Goal: Ask a question

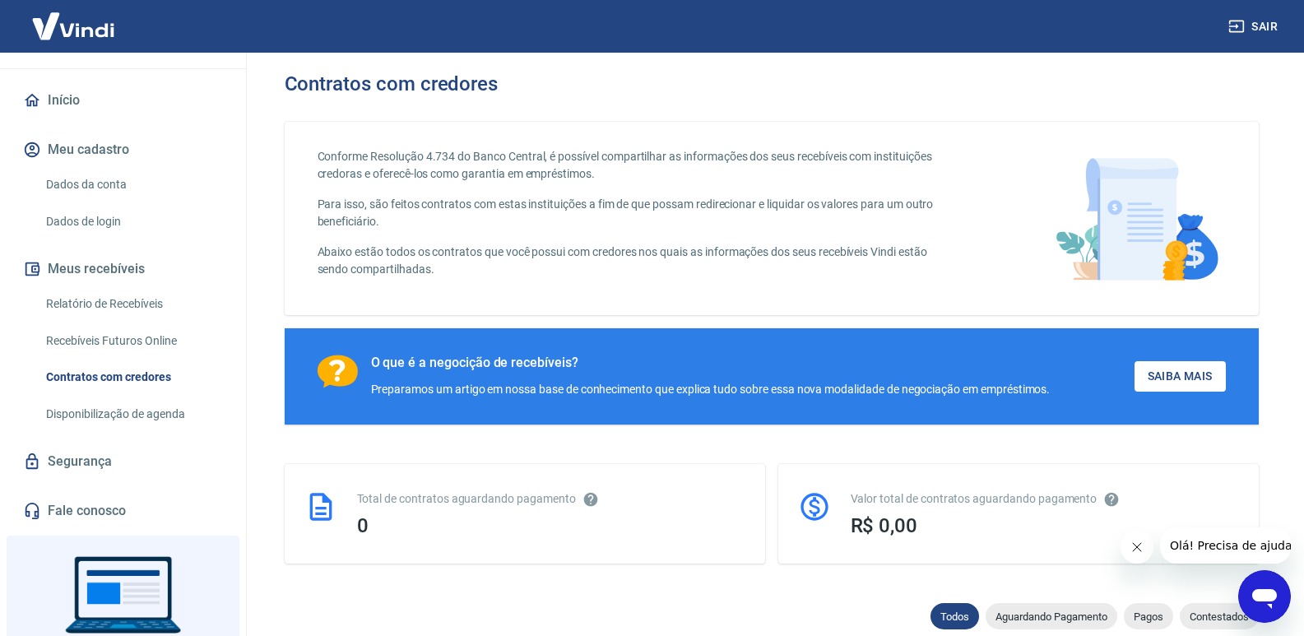
scroll to position [165, 0]
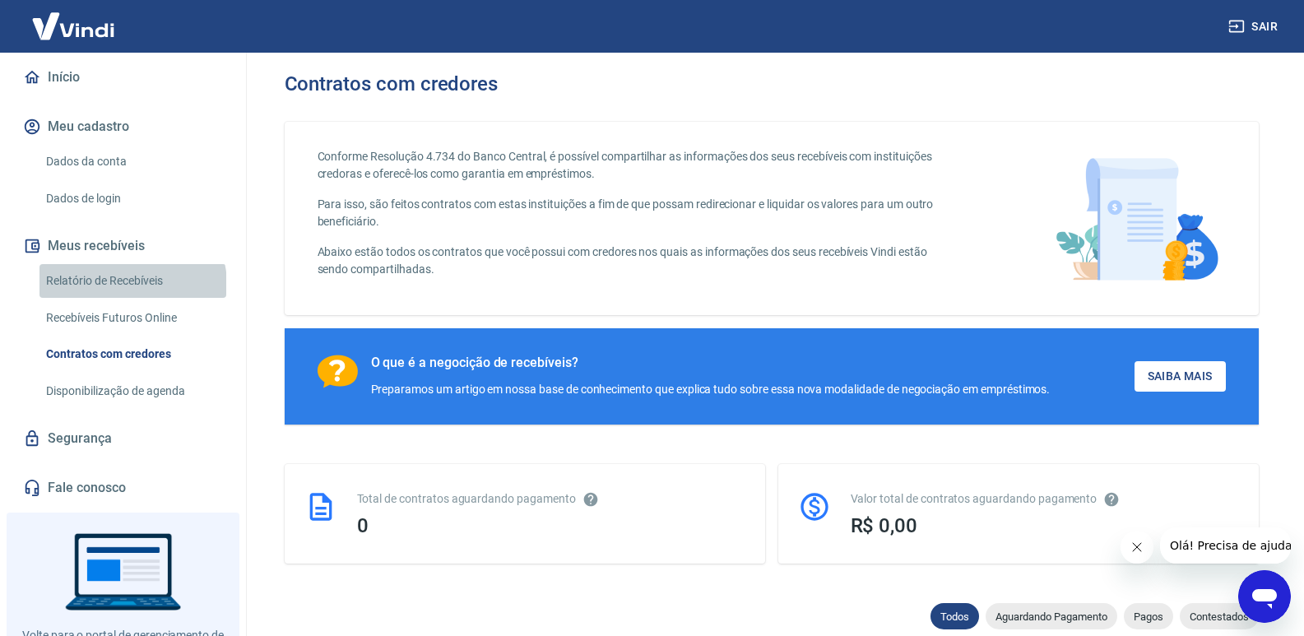
click at [132, 284] on link "Relatório de Recebíveis" at bounding box center [132, 281] width 187 height 34
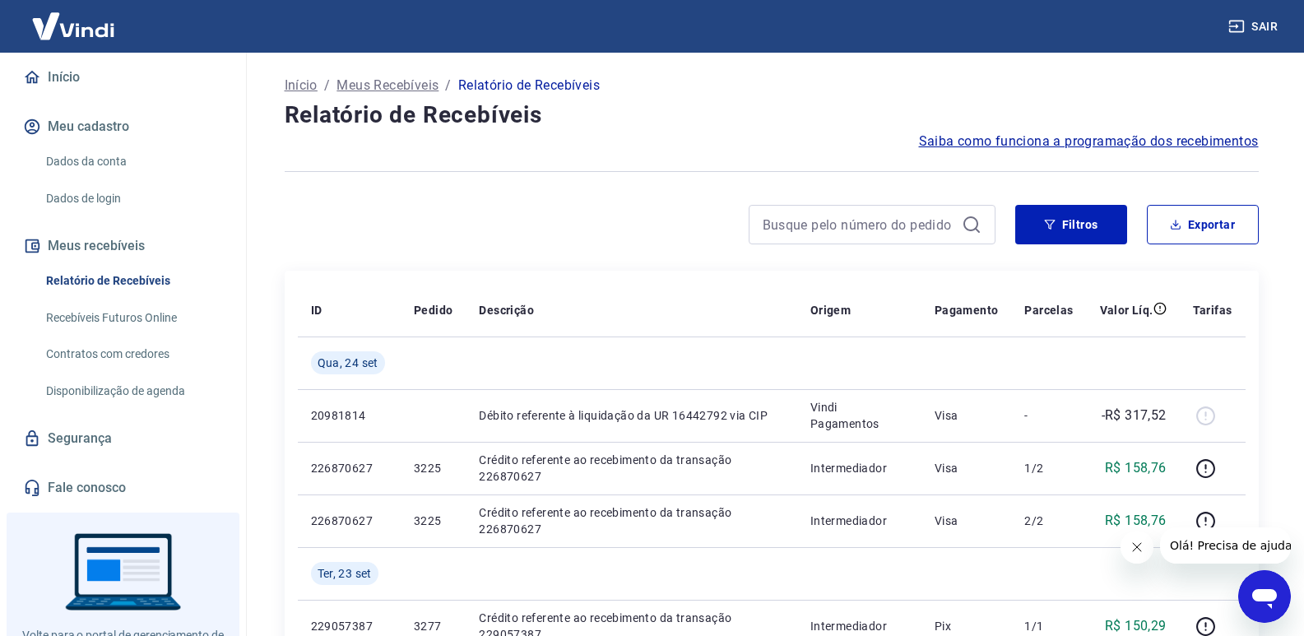
click at [1057, 146] on span "Saiba como funciona a programação dos recebimentos" at bounding box center [1089, 142] width 340 height 20
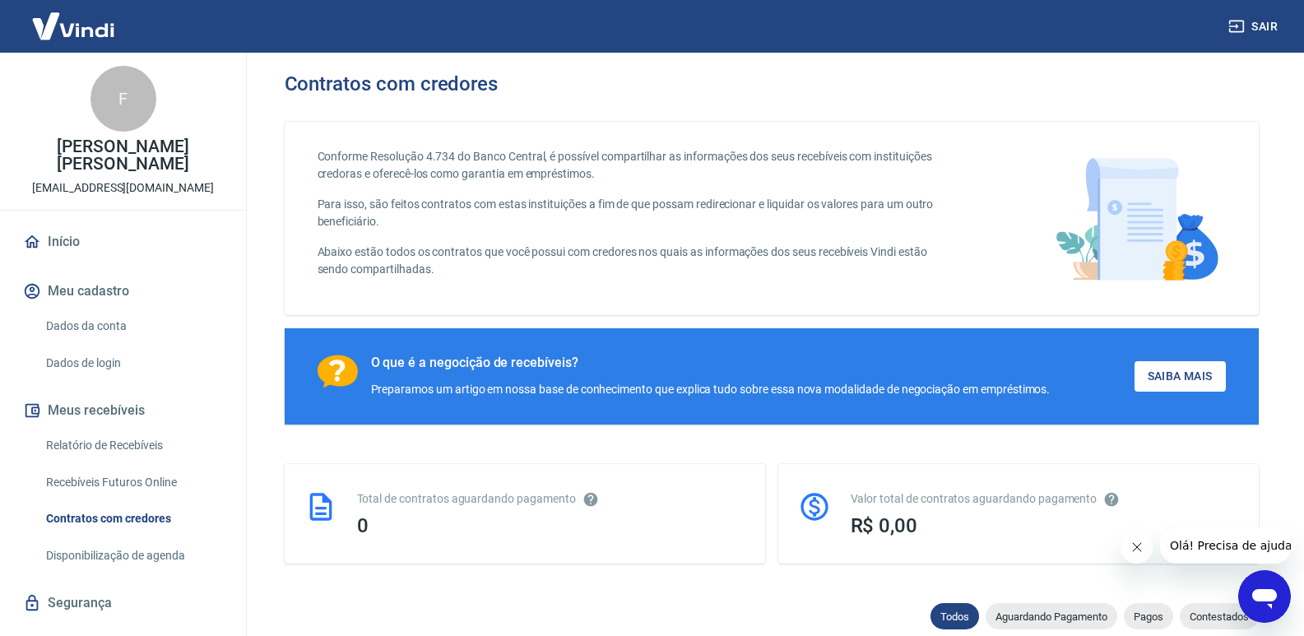
click at [67, 238] on link "Início" at bounding box center [123, 242] width 207 height 36
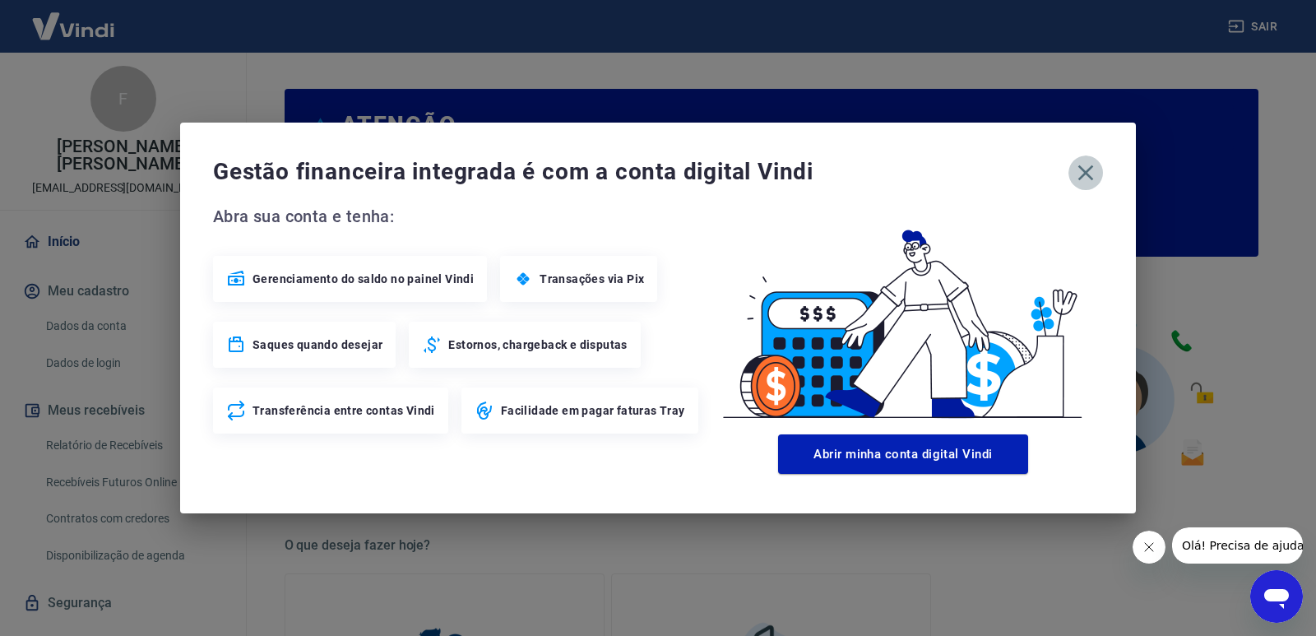
click at [1090, 165] on icon "button" at bounding box center [1086, 173] width 26 height 26
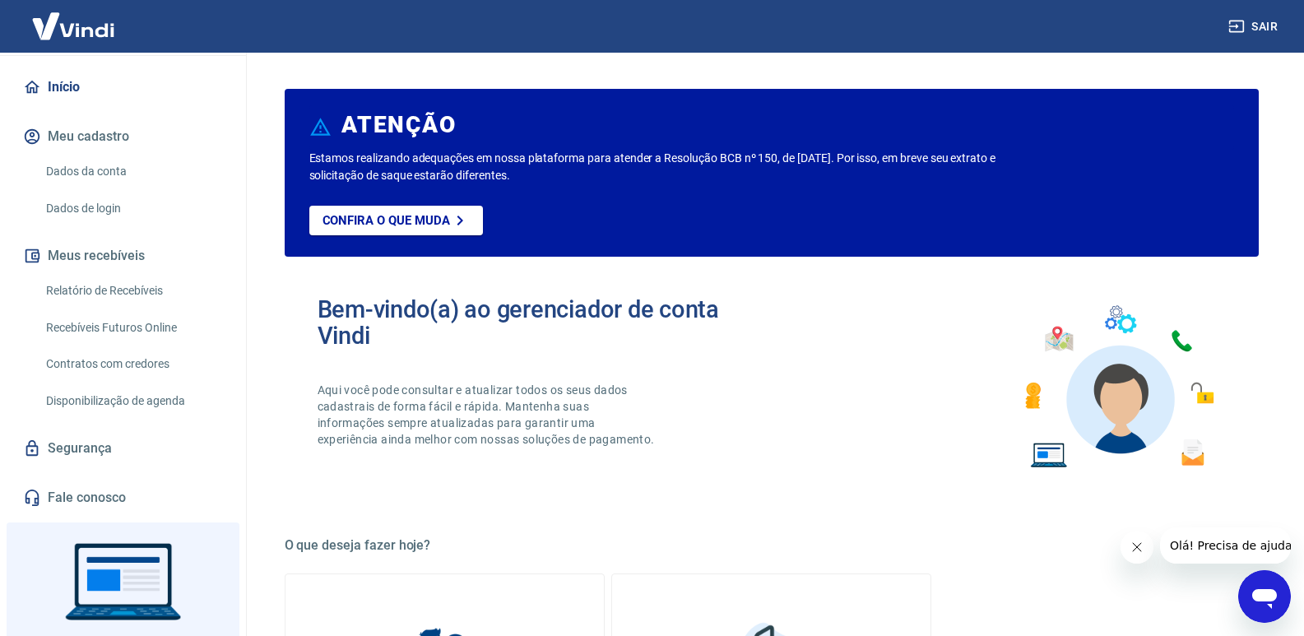
scroll to position [165, 0]
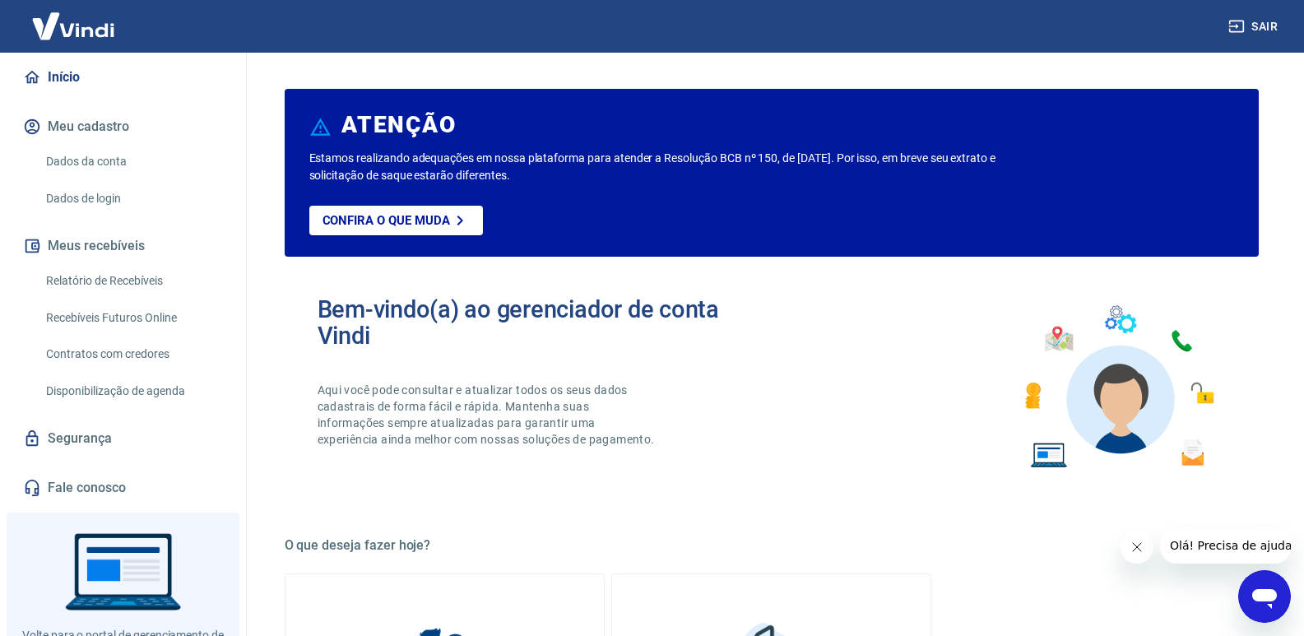
click at [1134, 541] on icon "Fechar mensagem da empresa" at bounding box center [1136, 547] width 13 height 13
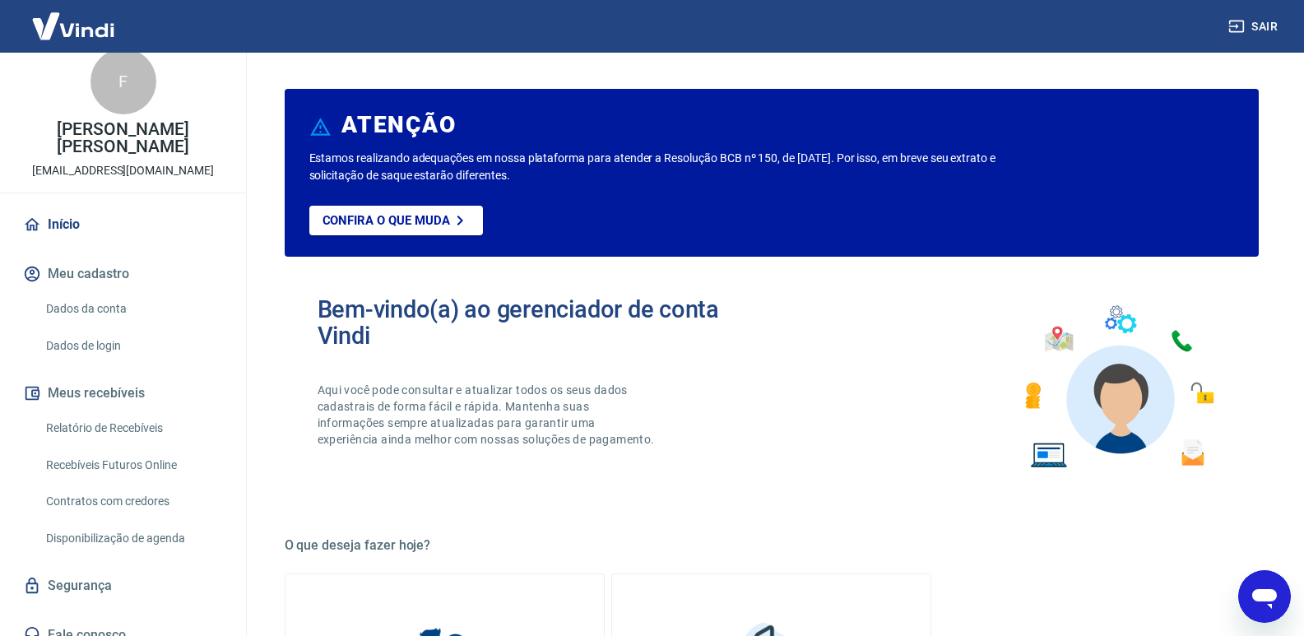
scroll to position [0, 0]
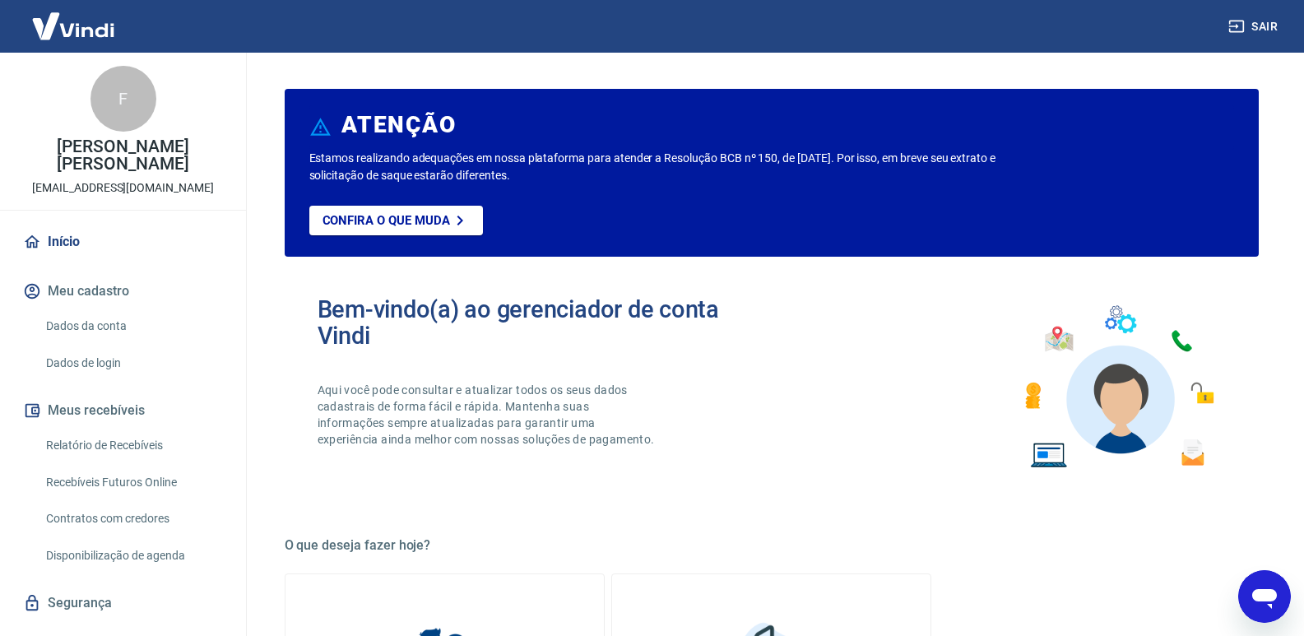
click at [66, 236] on link "Início" at bounding box center [123, 242] width 207 height 36
click at [93, 284] on button "Meu cadastro" at bounding box center [123, 291] width 207 height 36
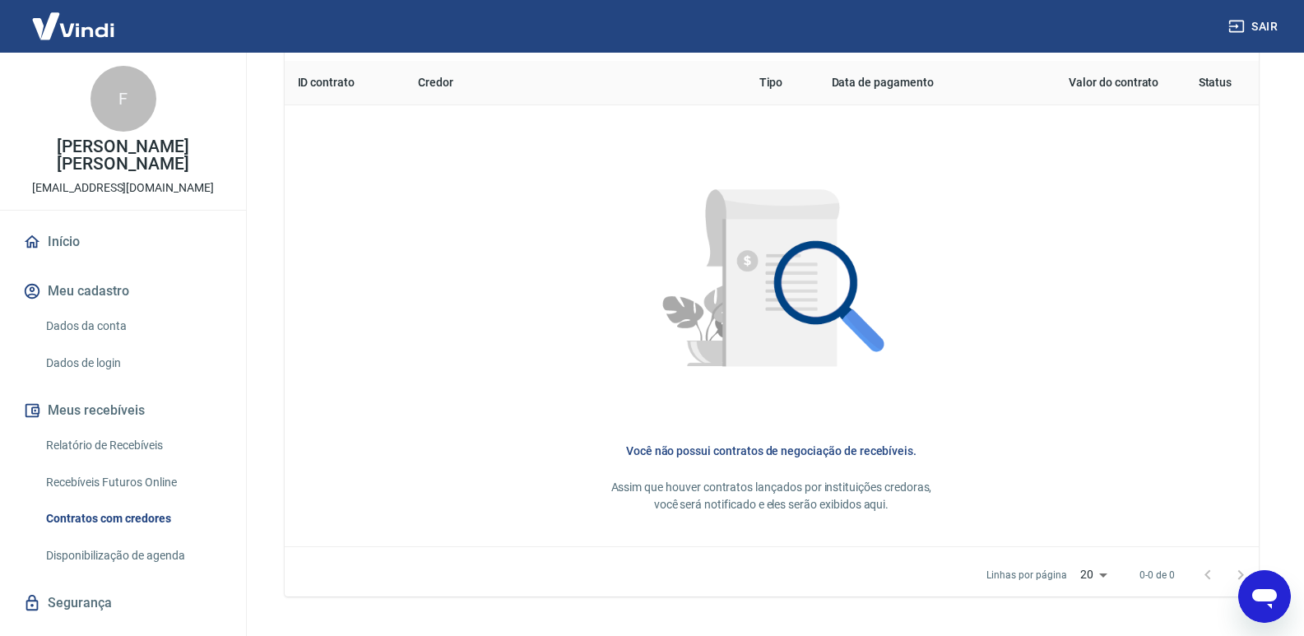
scroll to position [718, 0]
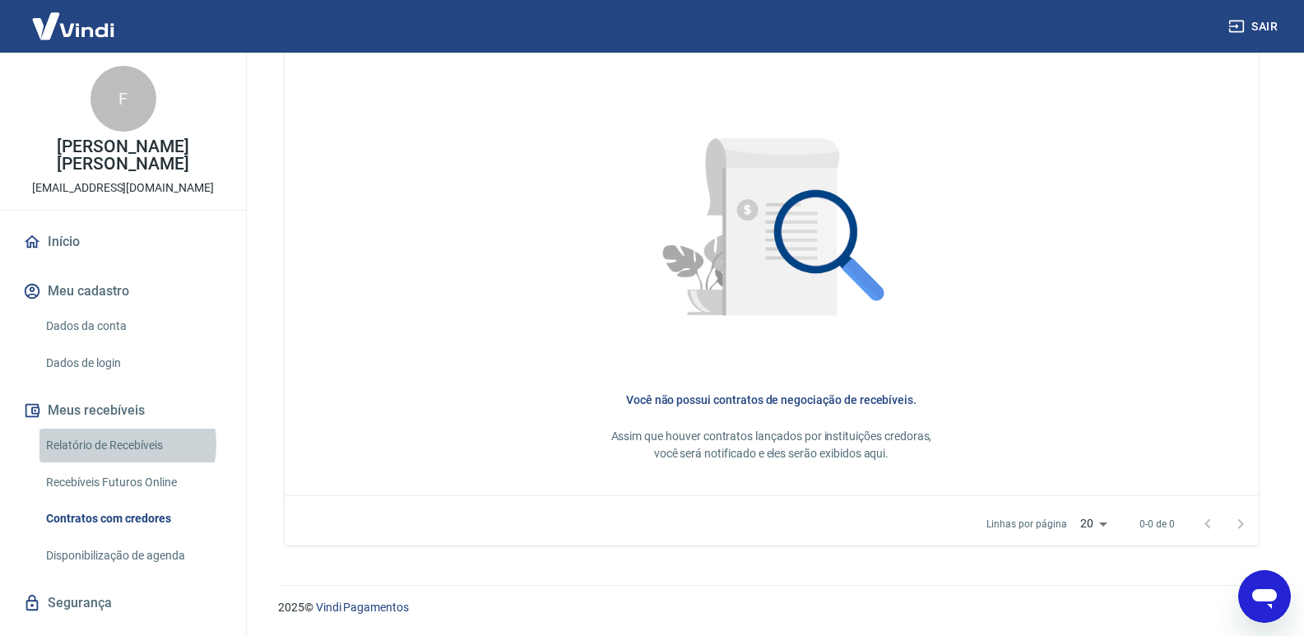
click at [122, 444] on link "Relatório de Recebíveis" at bounding box center [132, 446] width 187 height 34
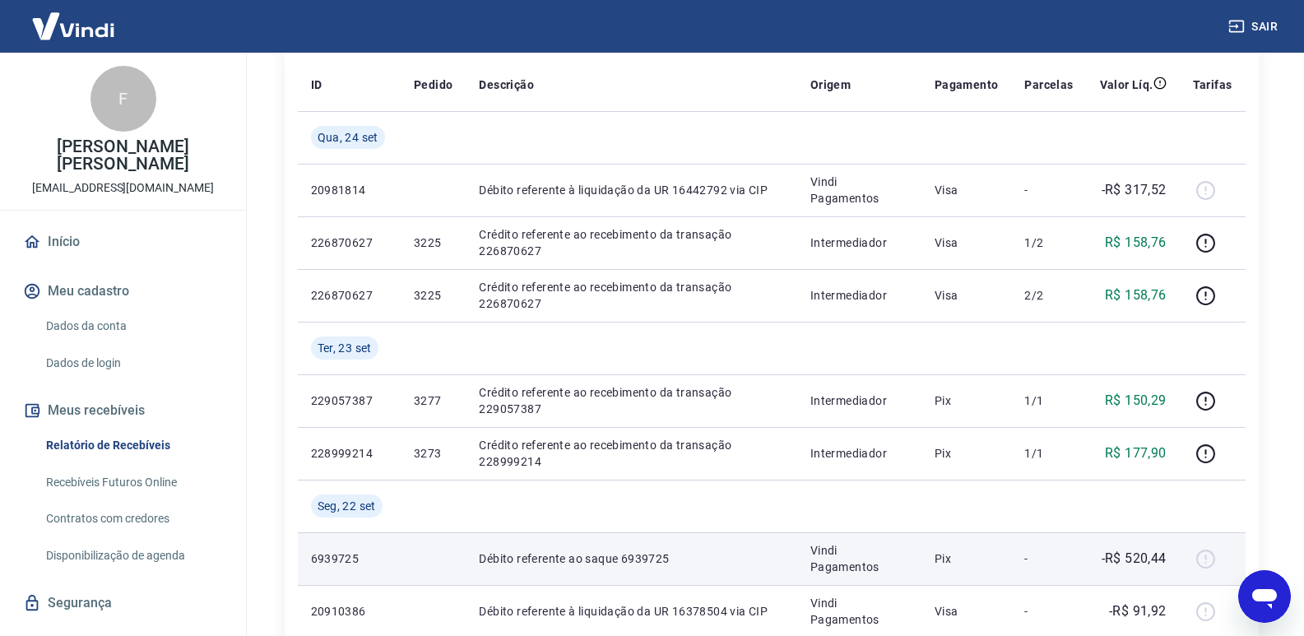
scroll to position [247, 0]
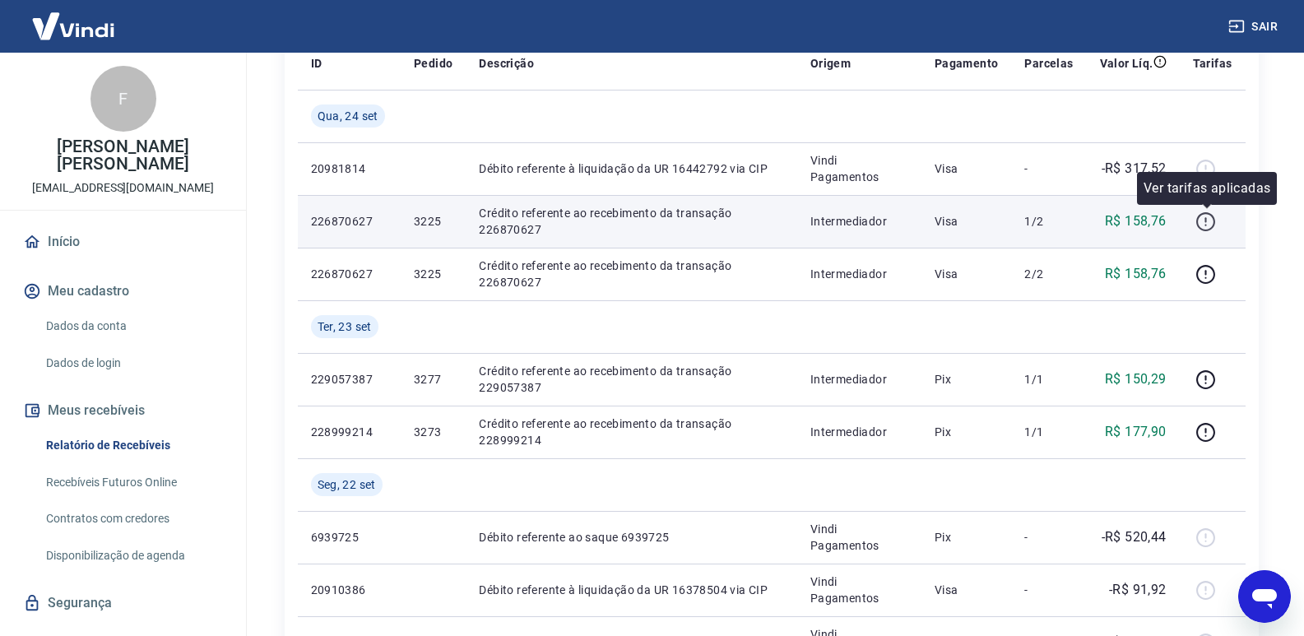
click at [1209, 216] on icon "button" at bounding box center [1206, 221] width 21 height 21
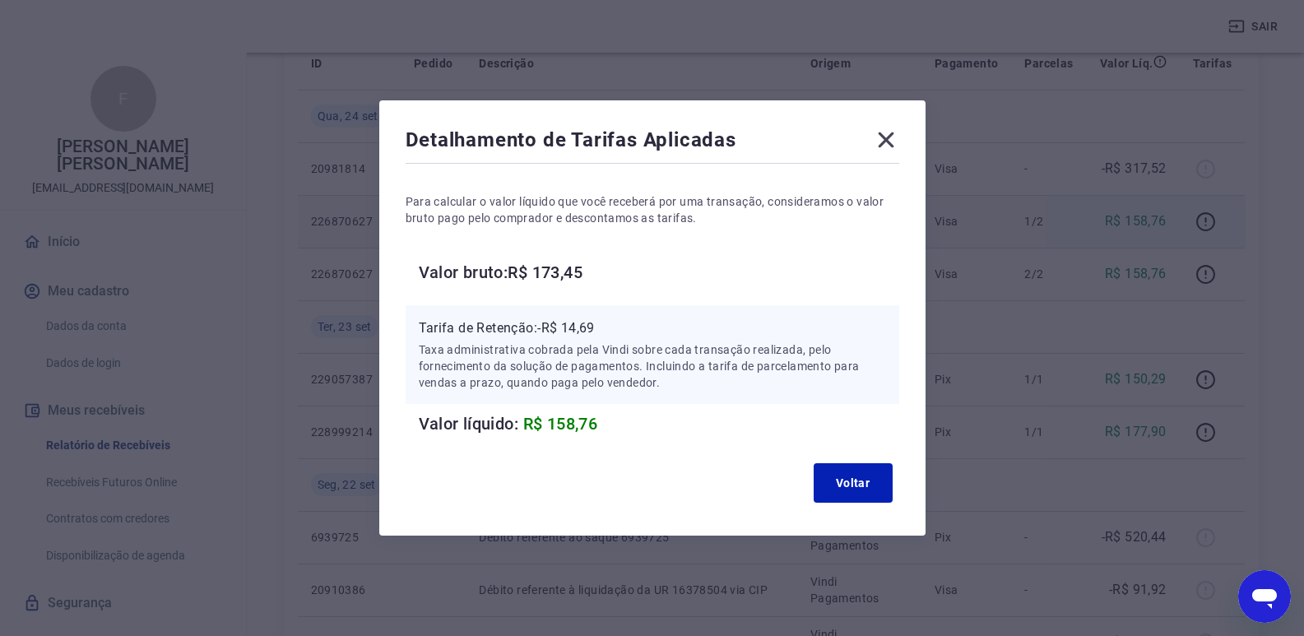
click at [899, 136] on icon at bounding box center [886, 140] width 26 height 26
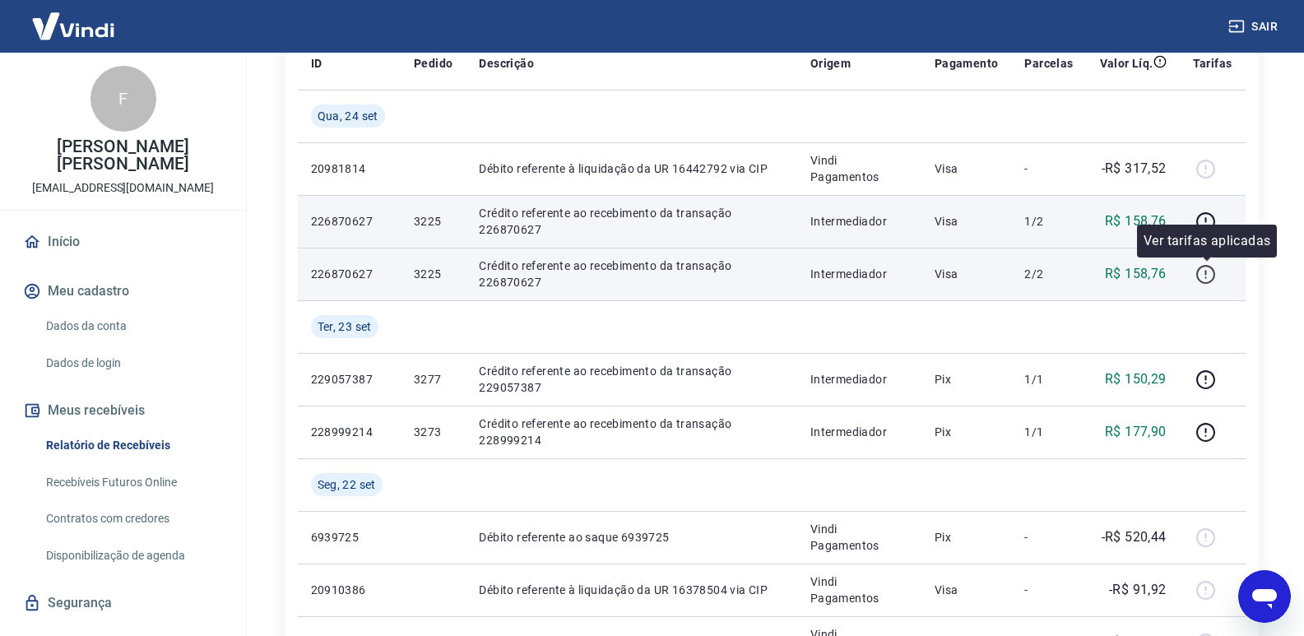
click at [1207, 274] on icon "button" at bounding box center [1206, 274] width 21 height 21
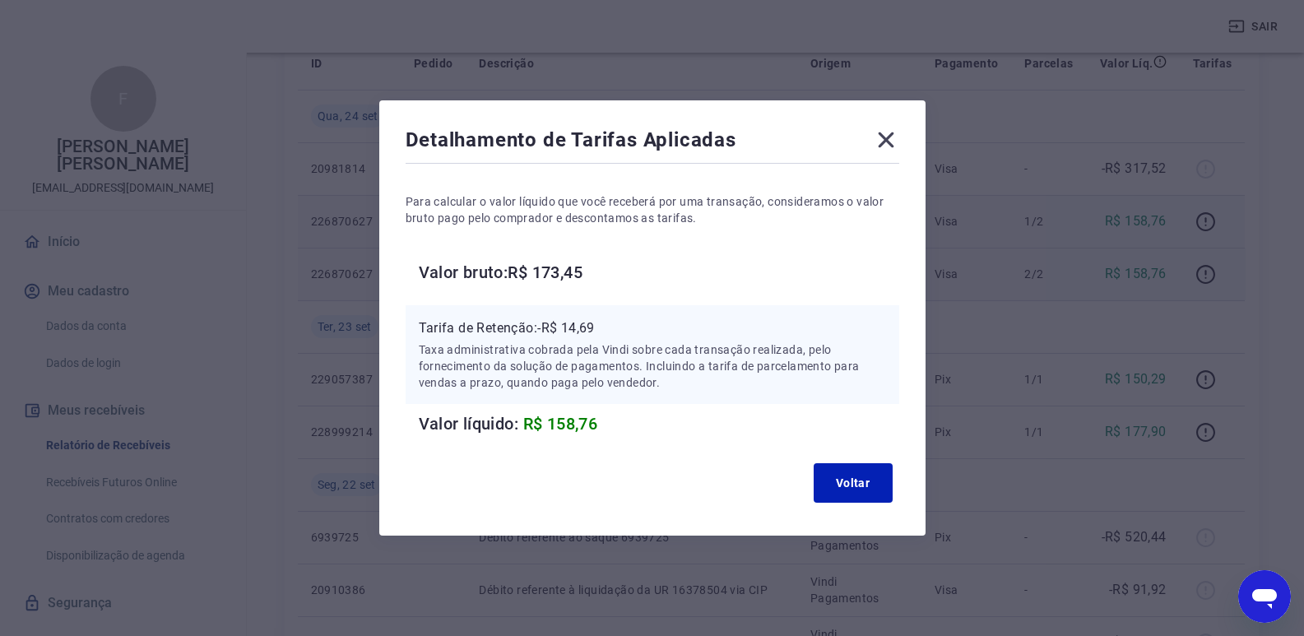
click at [899, 132] on icon at bounding box center [886, 140] width 26 height 26
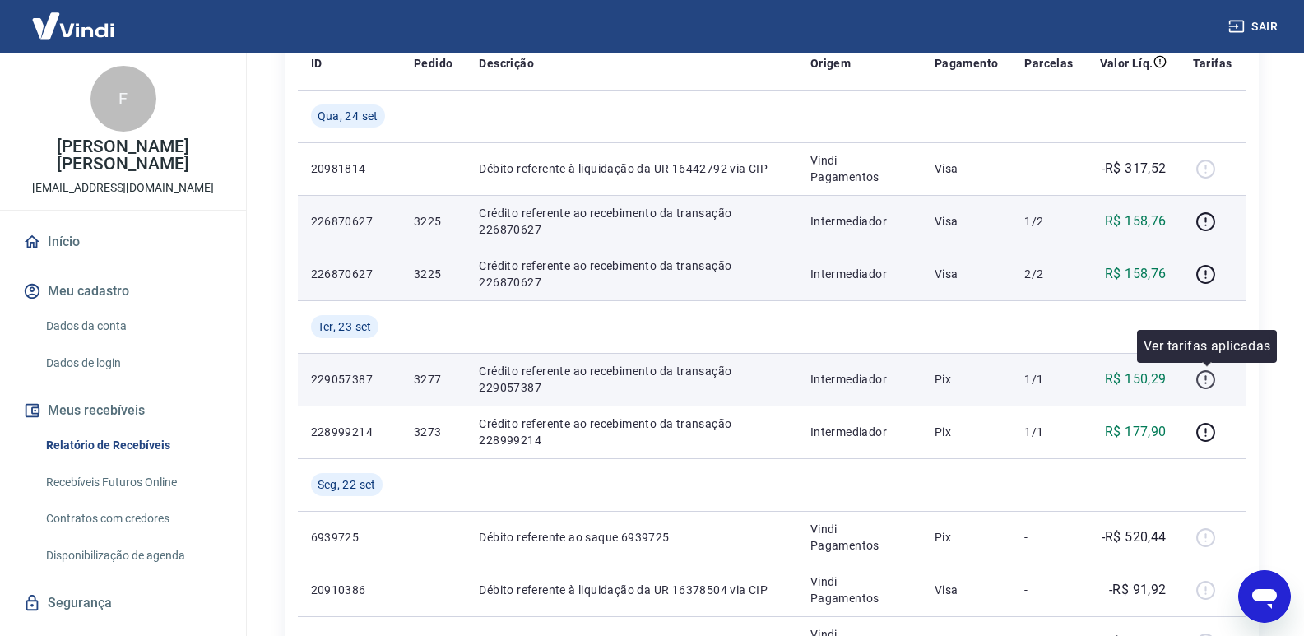
click at [1205, 375] on icon "button" at bounding box center [1206, 379] width 21 height 21
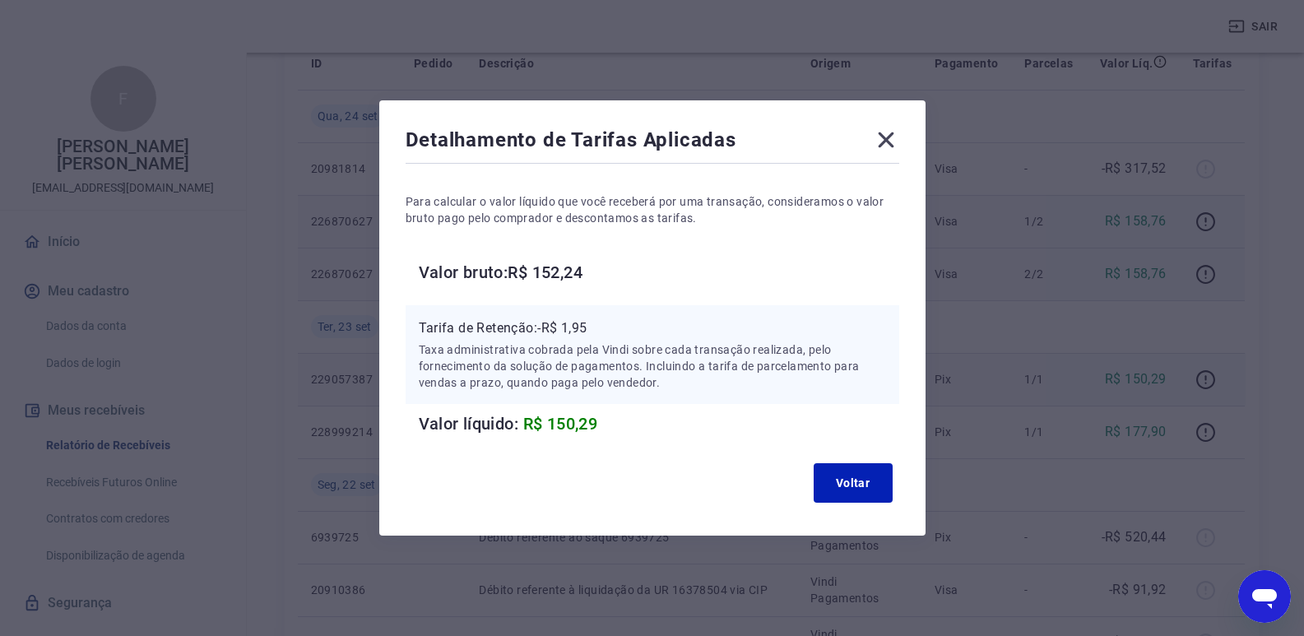
click at [894, 136] on icon at bounding box center [886, 140] width 16 height 16
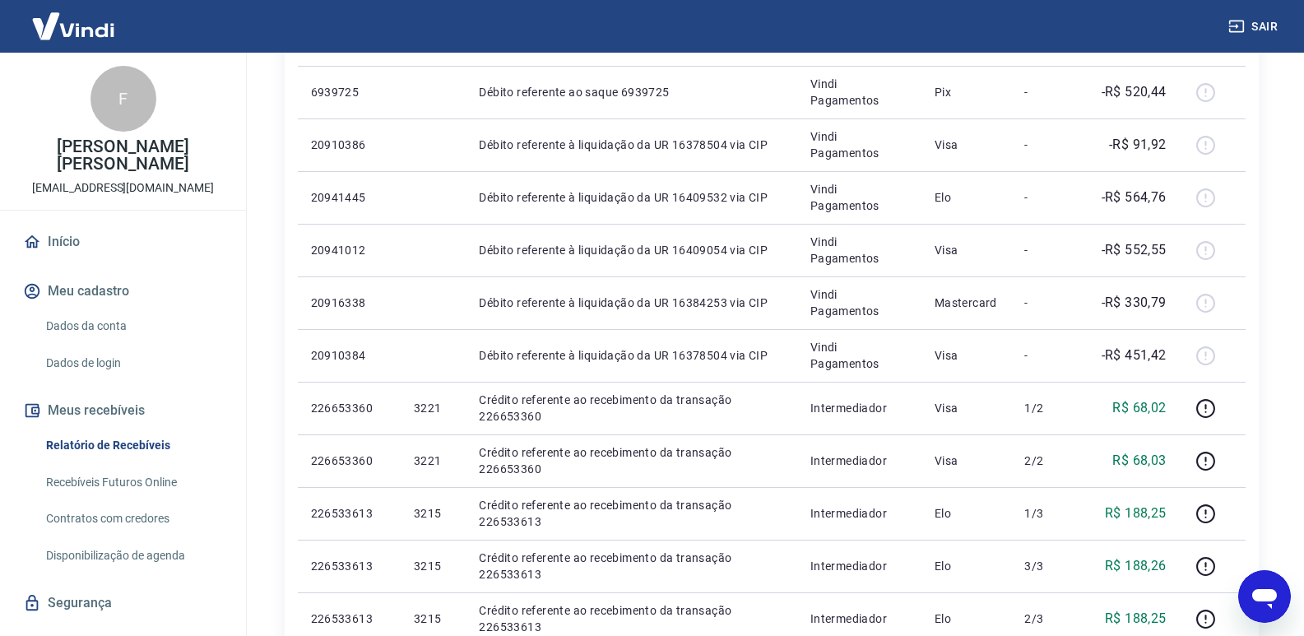
scroll to position [741, 0]
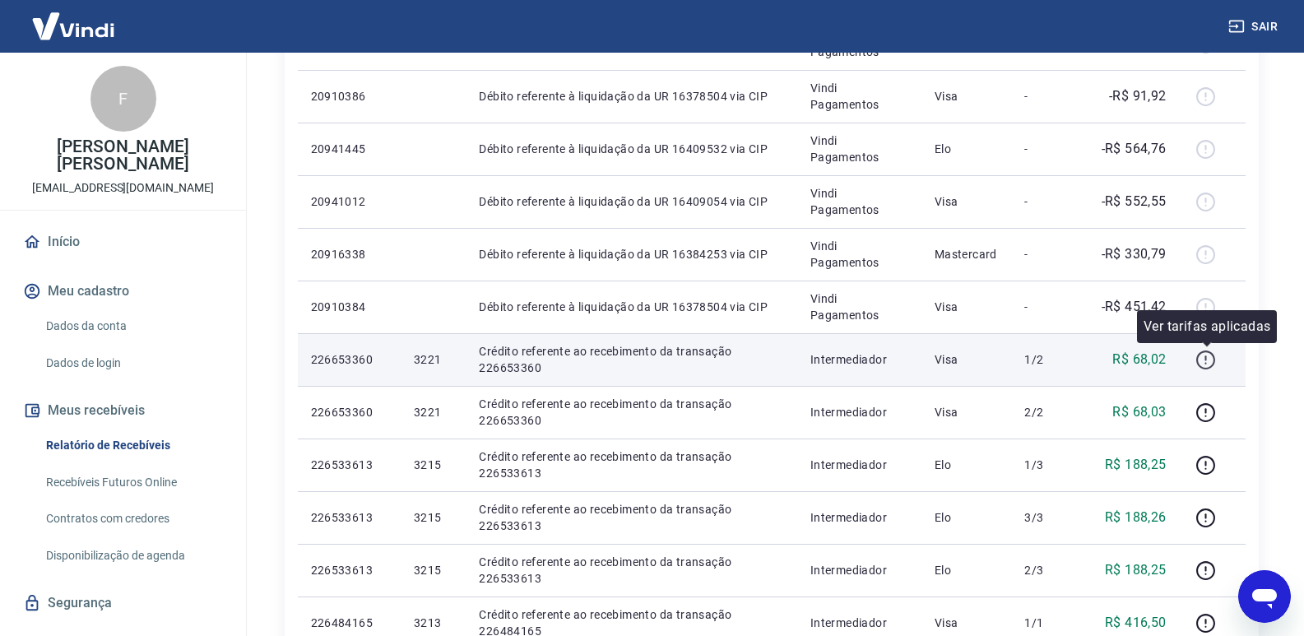
click at [1210, 360] on icon "button" at bounding box center [1206, 360] width 21 height 21
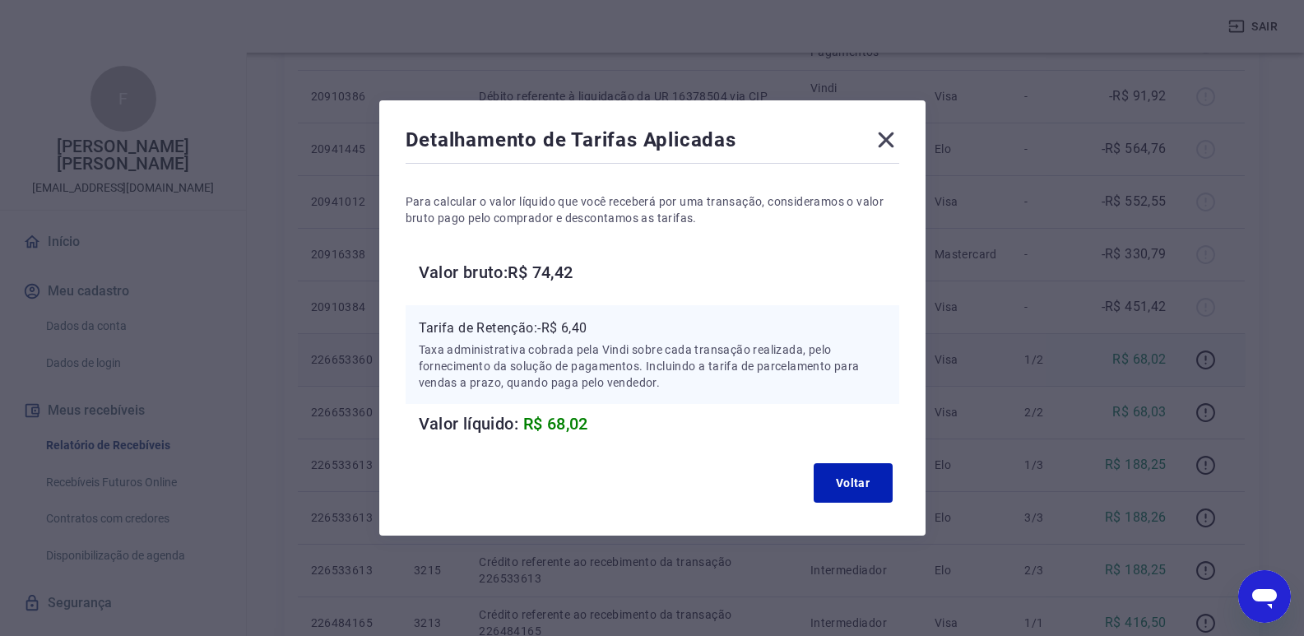
click at [885, 138] on icon at bounding box center [886, 140] width 26 height 26
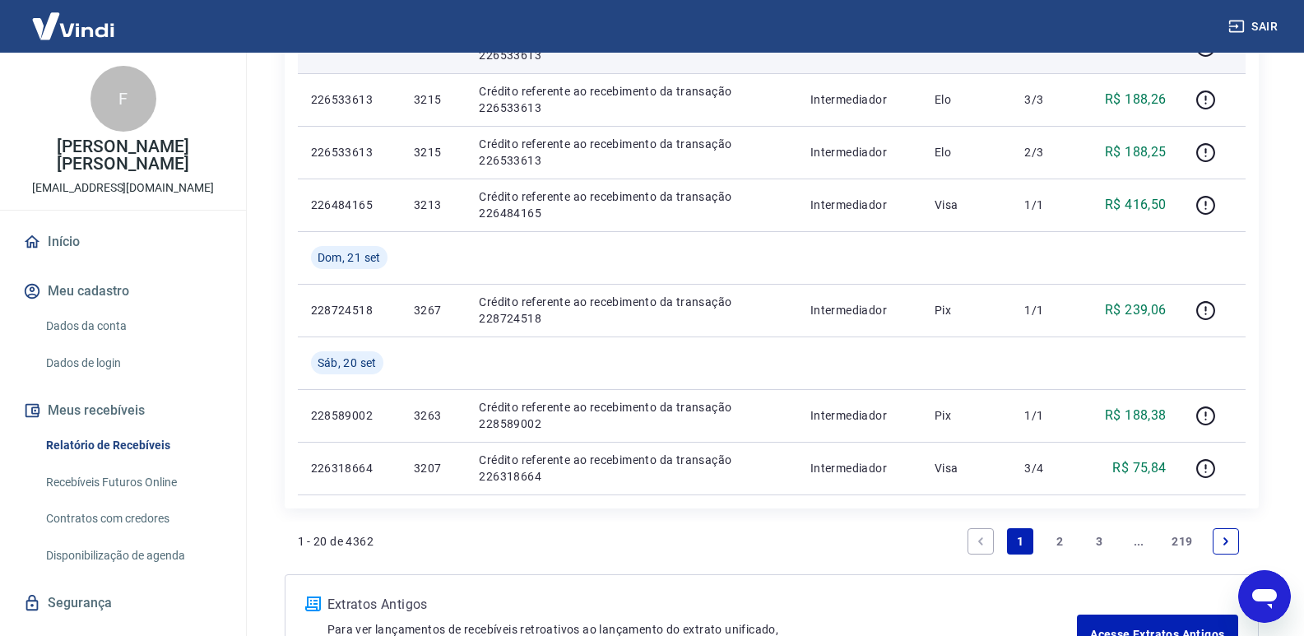
scroll to position [1288, 0]
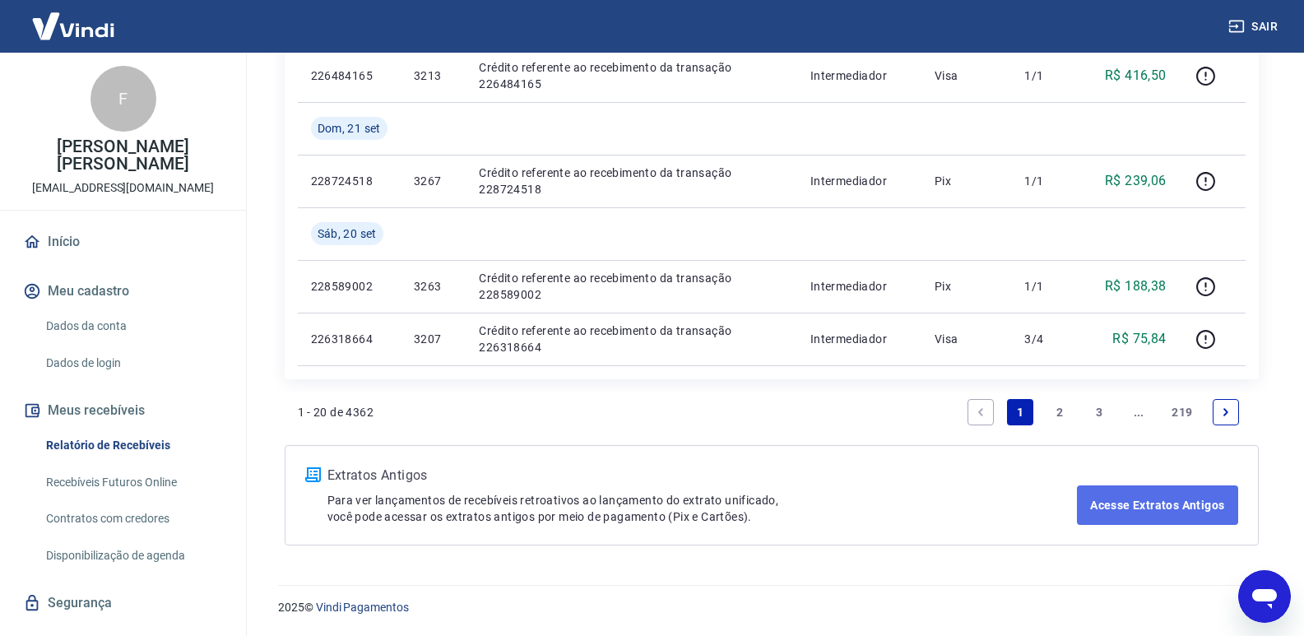
click at [1142, 508] on link "Acesse Extratos Antigos" at bounding box center [1157, 504] width 160 height 39
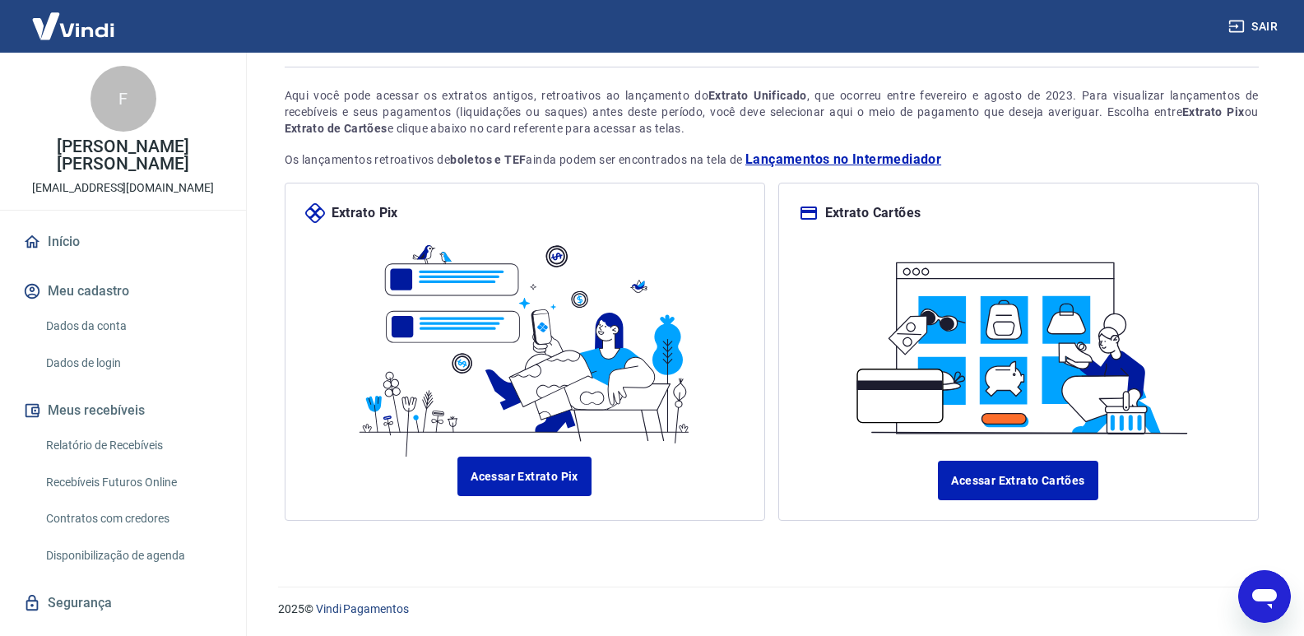
scroll to position [87, 0]
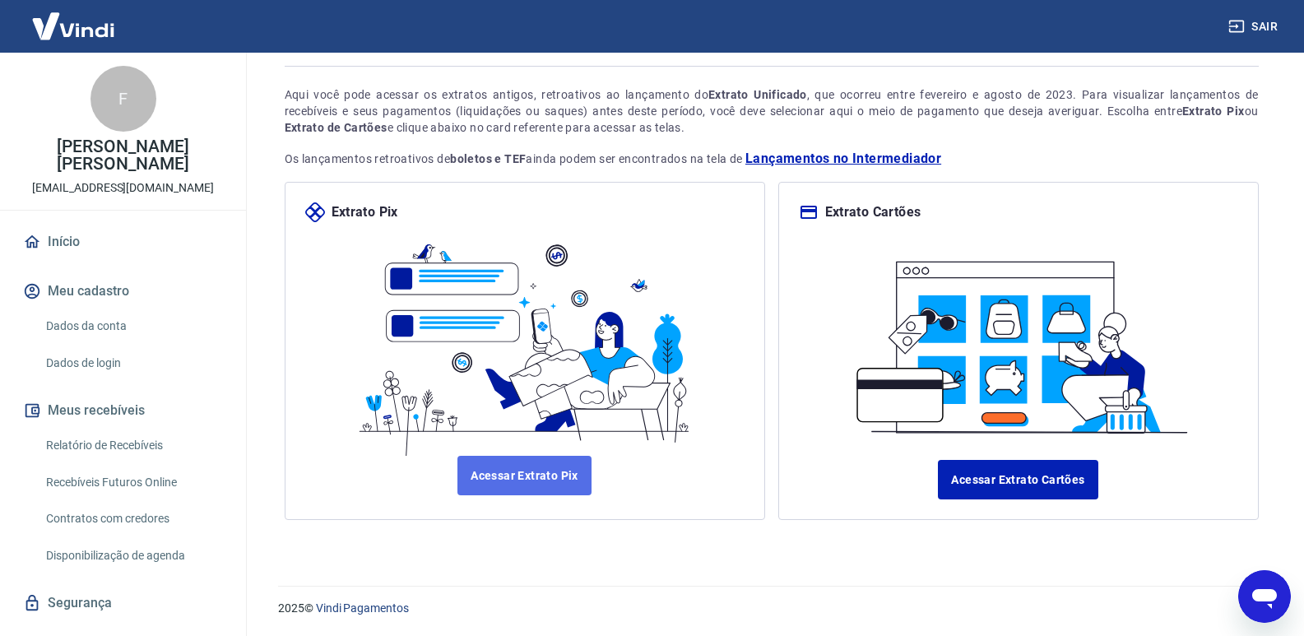
click at [528, 465] on link "Acessar Extrato Pix" at bounding box center [524, 475] width 134 height 39
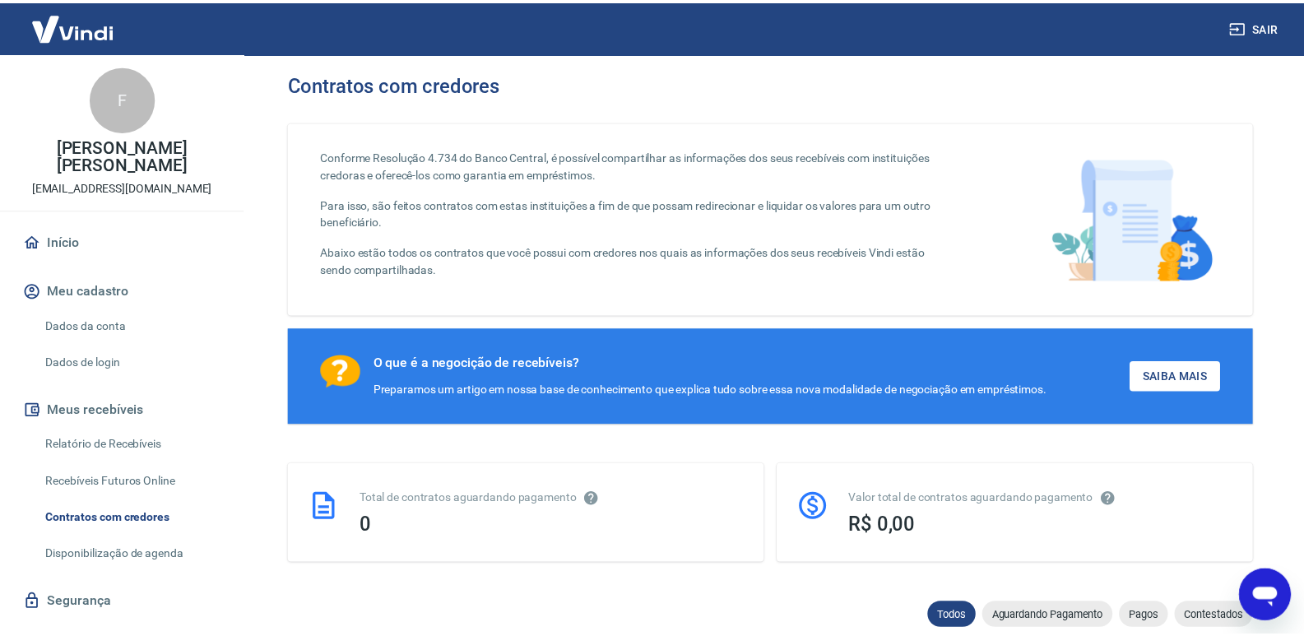
scroll to position [239, 0]
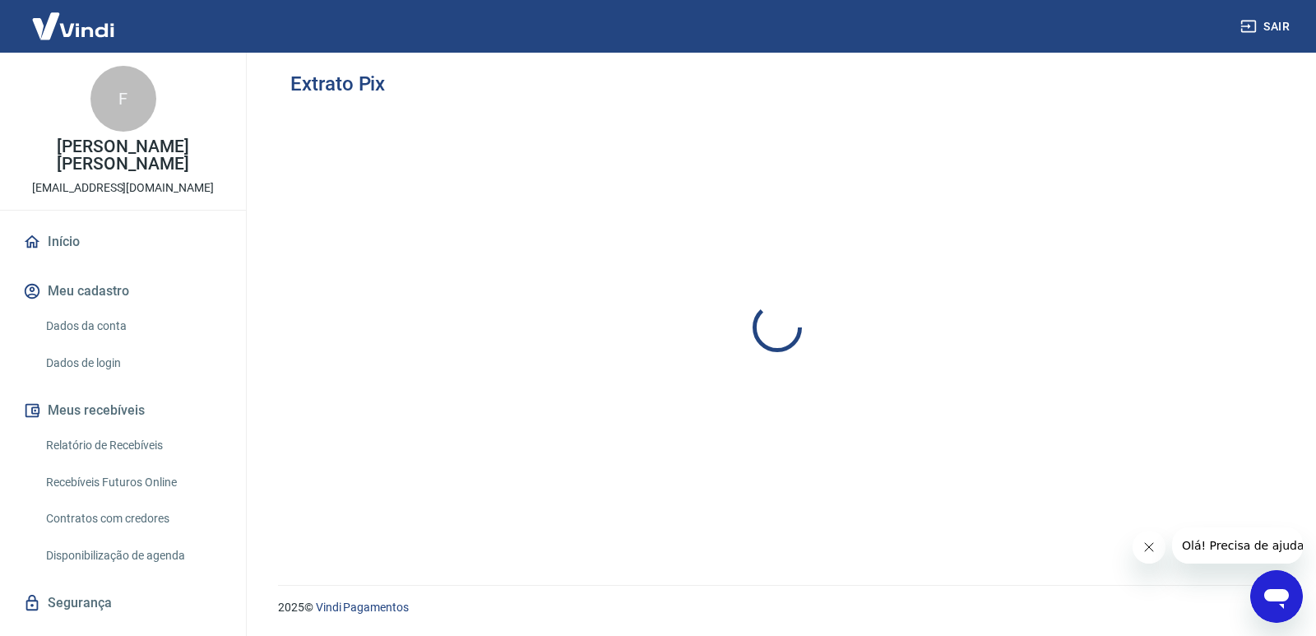
click at [1282, 600] on icon "Abrir janela de mensagens" at bounding box center [1277, 599] width 25 height 20
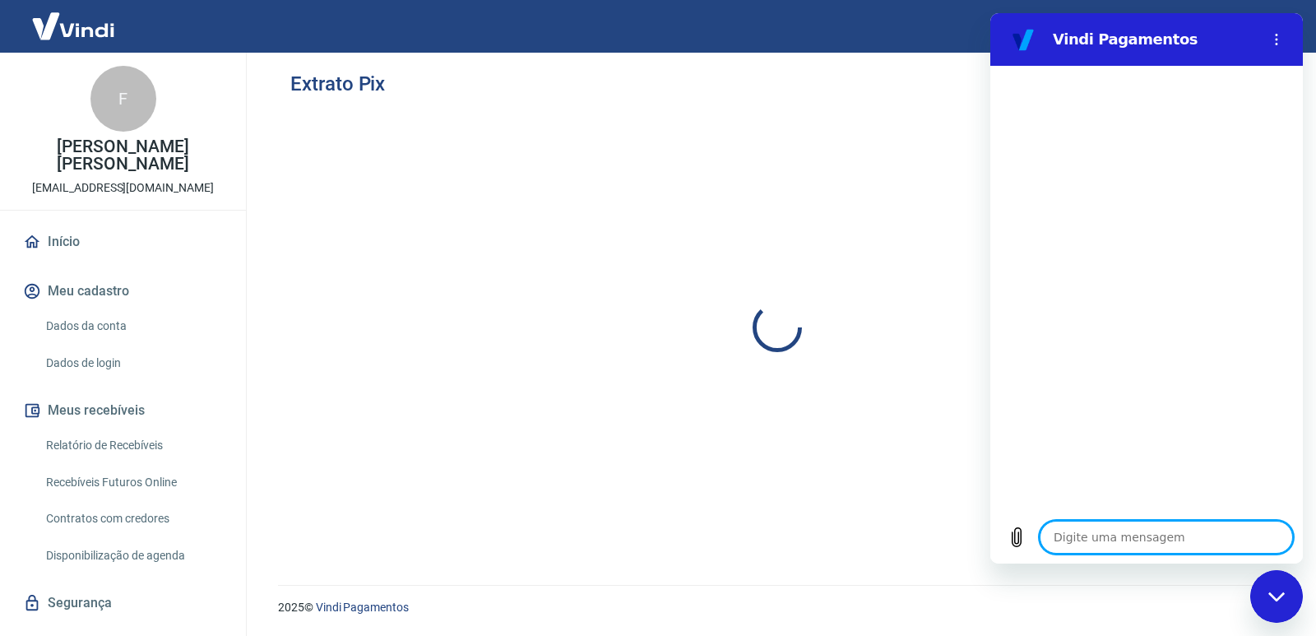
drag, startPoint x: 1092, startPoint y: 547, endPoint x: 1090, endPoint y: 536, distance: 10.8
click at [1090, 536] on textarea at bounding box center [1166, 537] width 253 height 33
type textarea "G"
type textarea "x"
type textarea "Go"
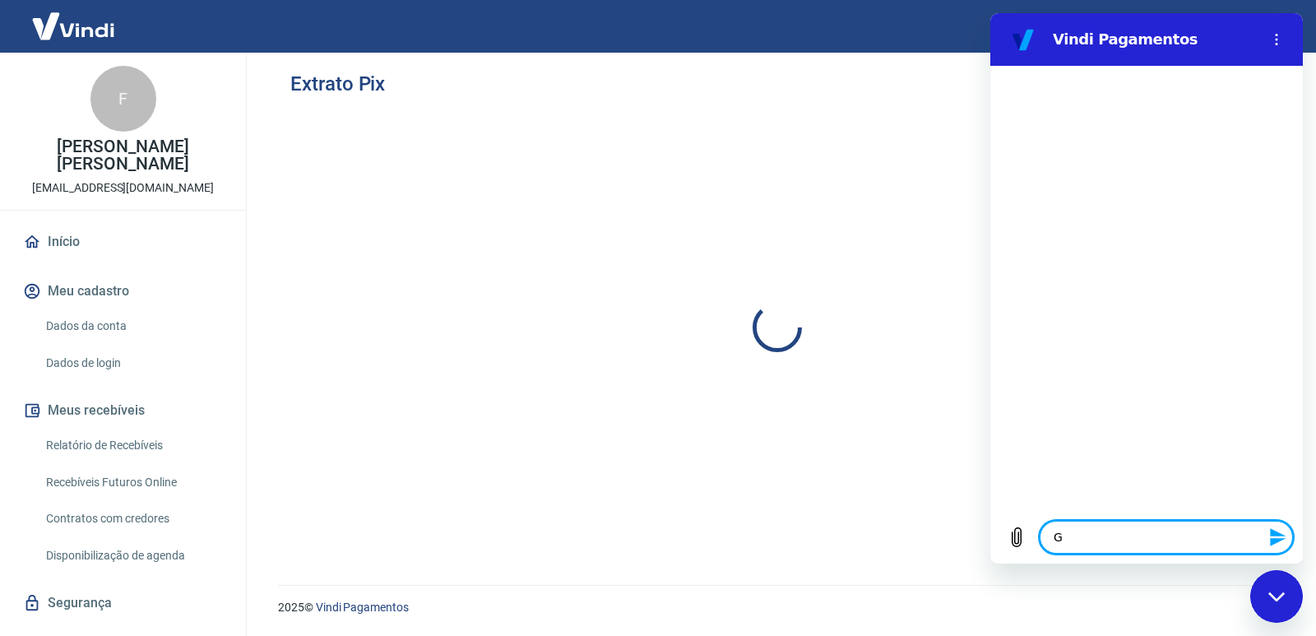
type textarea "x"
type textarea "Gos"
type textarea "x"
type textarea "Gost"
type textarea "x"
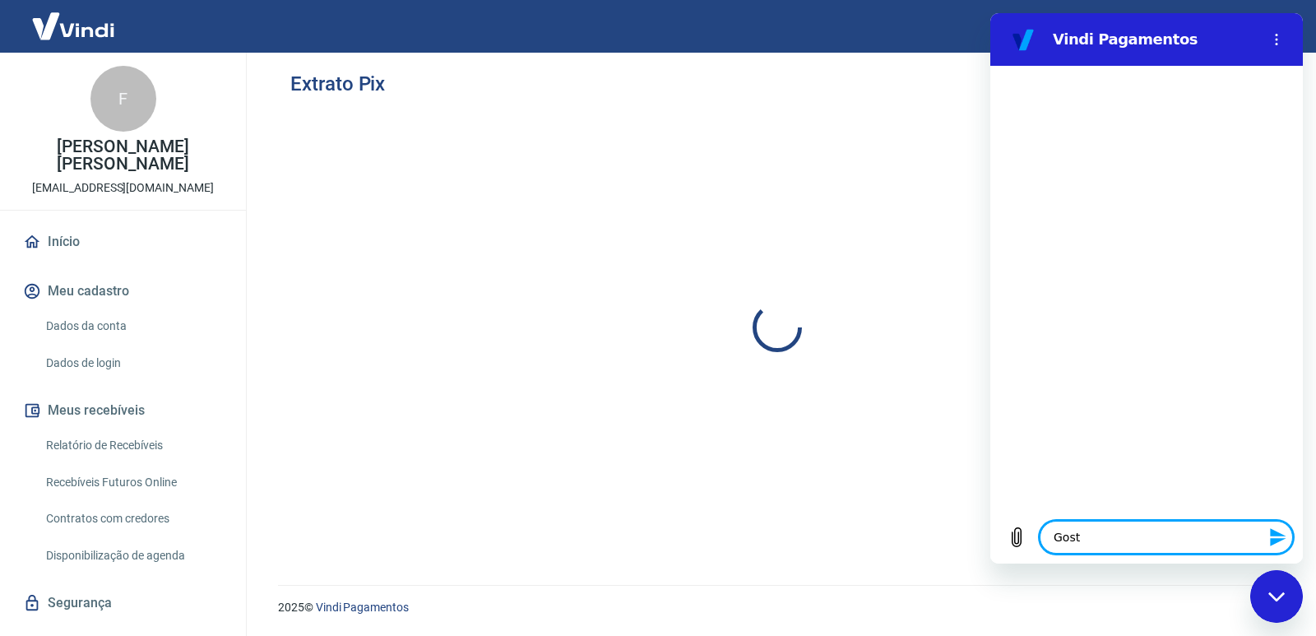
type textarea "Gosta"
type textarea "x"
type textarea "Gostar"
type textarea "x"
type textarea "Gostari"
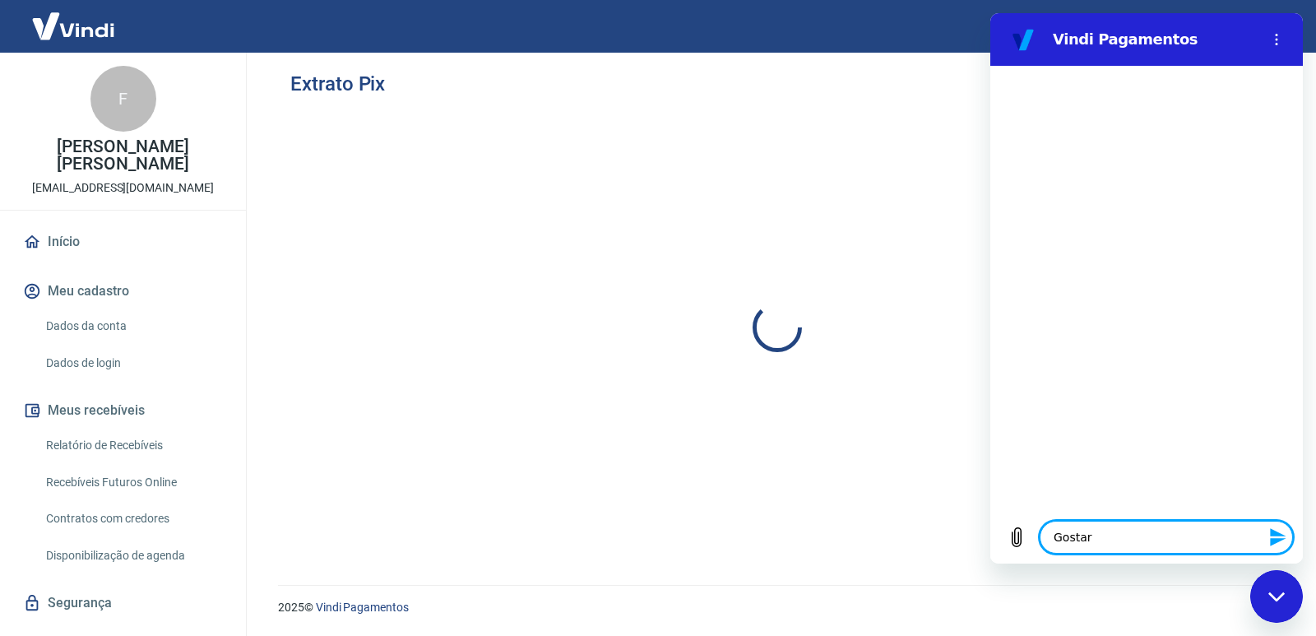
type textarea "x"
type textarea "Gostaria"
type textarea "x"
type textarea "Gostaria"
type textarea "x"
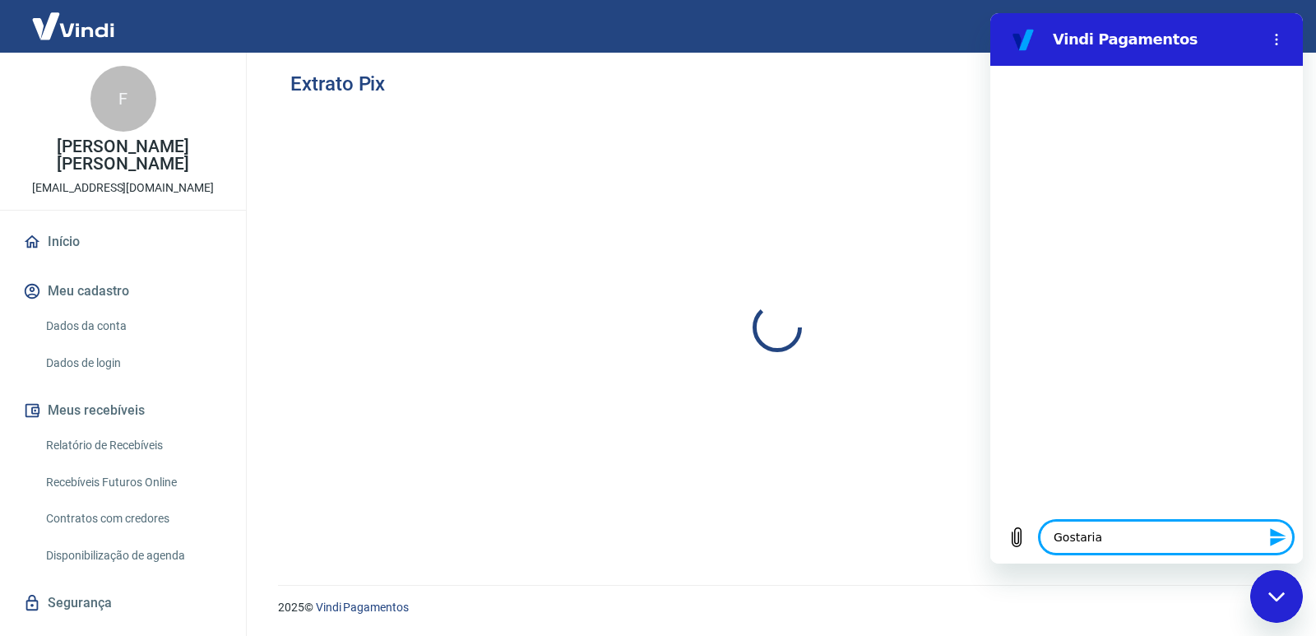
type textarea "Gostaria d"
type textarea "x"
type textarea "Gostaria de"
type textarea "x"
type textarea "Gostaria de"
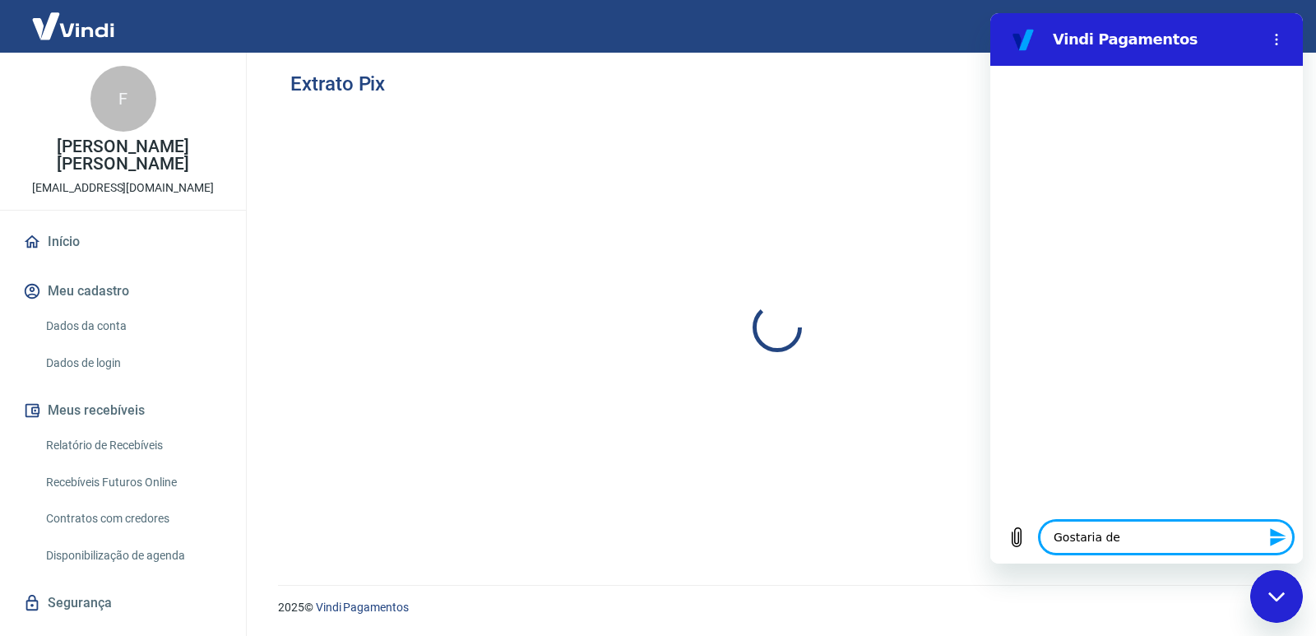
type textarea "x"
type textarea "Gostaria de s"
type textarea "x"
type textarea "Gostaria de sa"
type textarea "x"
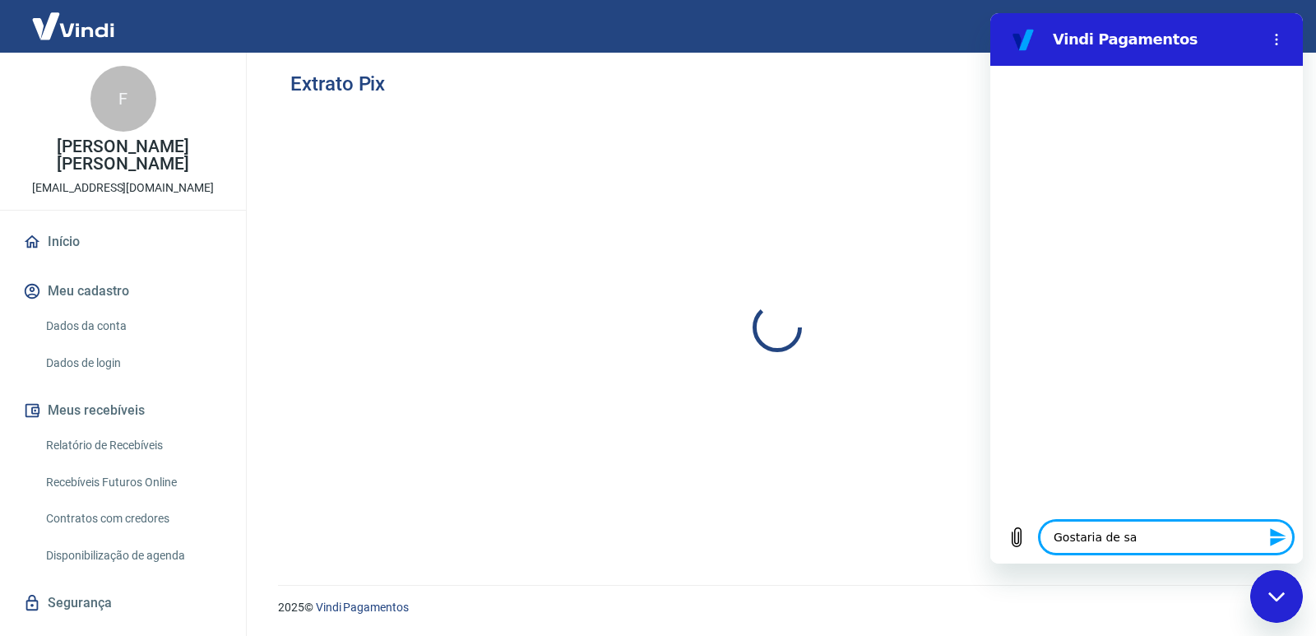
type textarea "Gostaria de sab"
type textarea "x"
type textarea "Gostaria de sabe"
type textarea "x"
type textarea "Gostaria de saber"
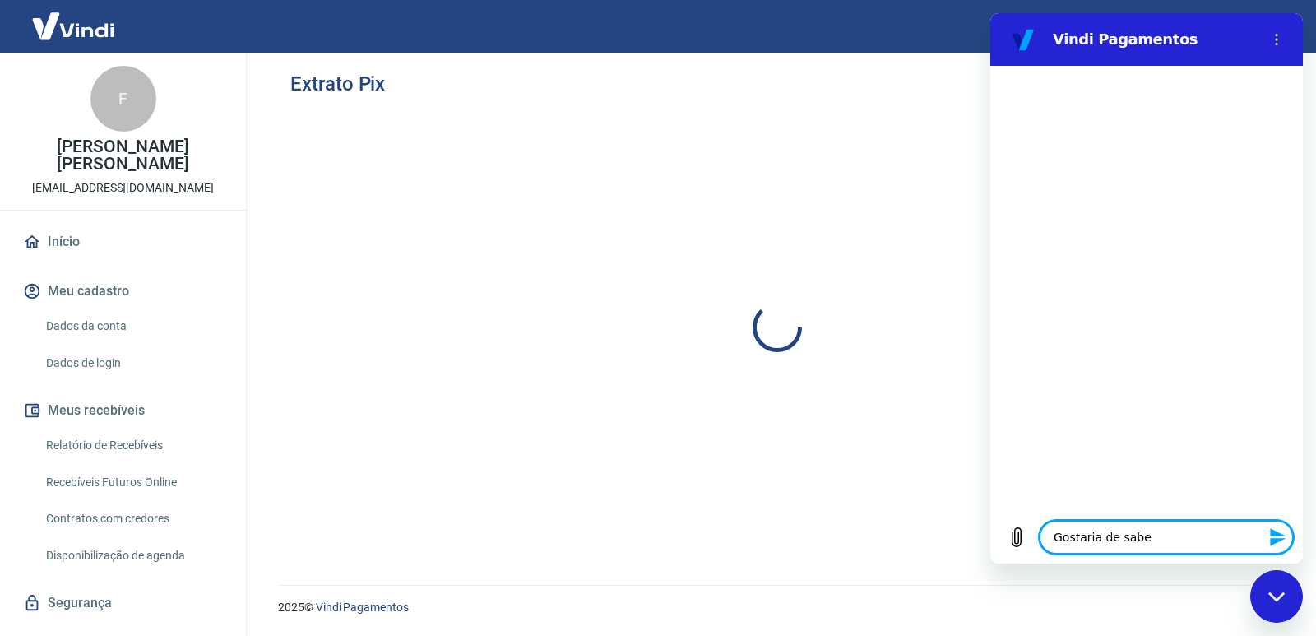
type textarea "x"
type textarea "Gostaria de saber"
type textarea "x"
type textarea "Gostaria de saber a"
type textarea "x"
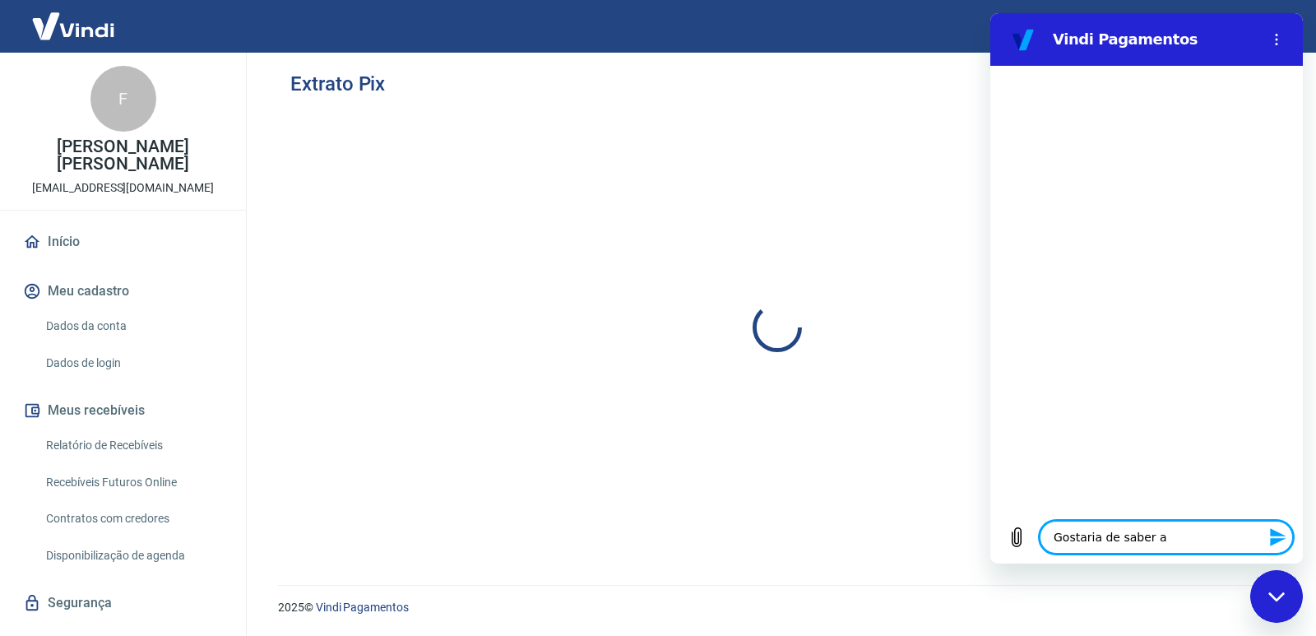
type textarea "Gostaria de saber as"
type textarea "x"
type textarea "Gostaria de saber as"
type textarea "x"
type textarea "Gostaria de saber as t"
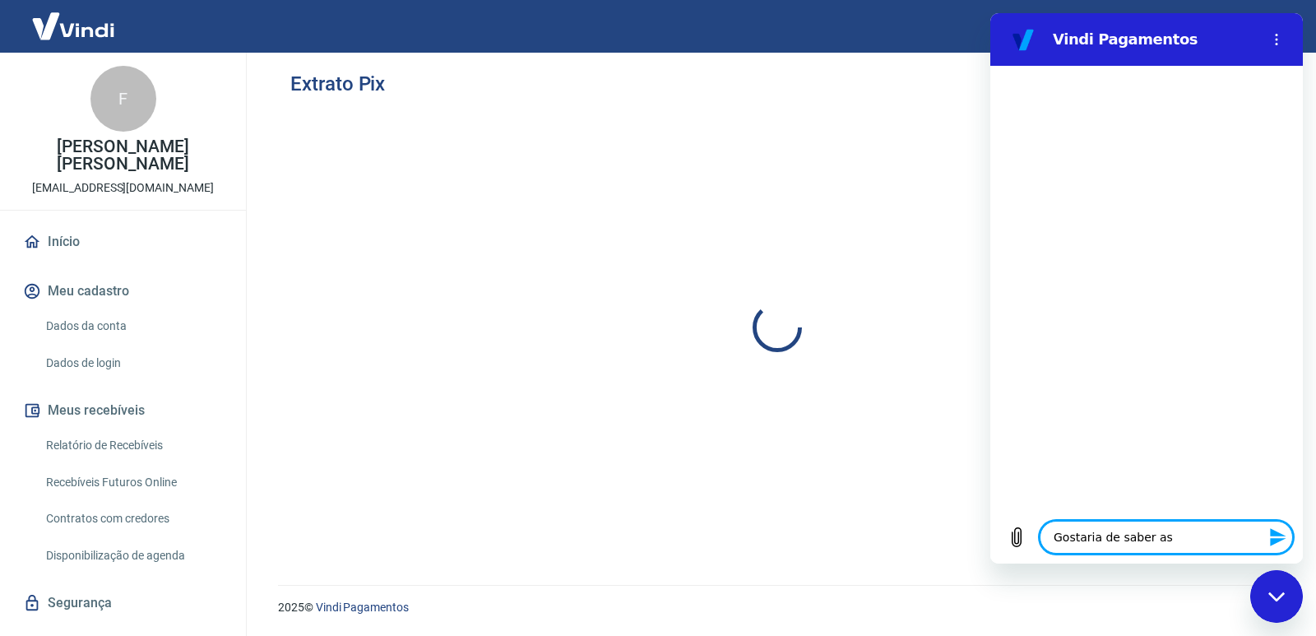
type textarea "x"
type textarea "Gostaria de saber as ta"
type textarea "x"
type textarea "Gostaria de saber as tax"
type textarea "x"
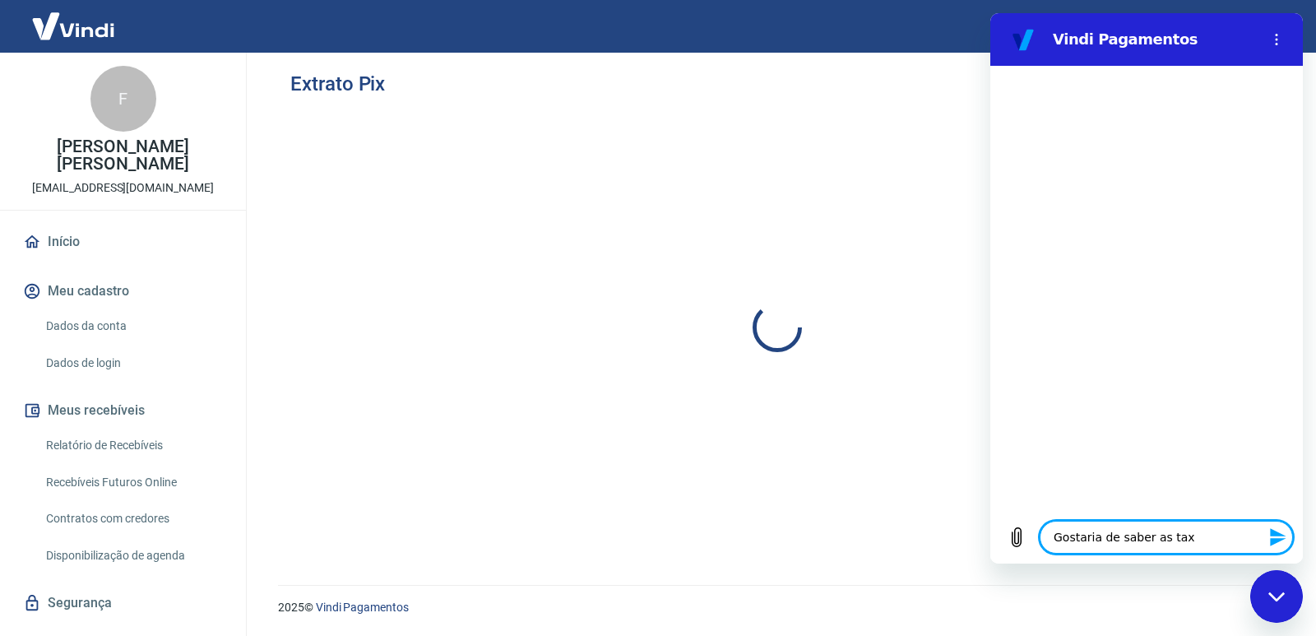
type textarea "Gostaria de saber as taxa"
type textarea "x"
type textarea "Gostaria de saber as taxas"
type textarea "x"
type textarea "Gostaria de saber as taxas"
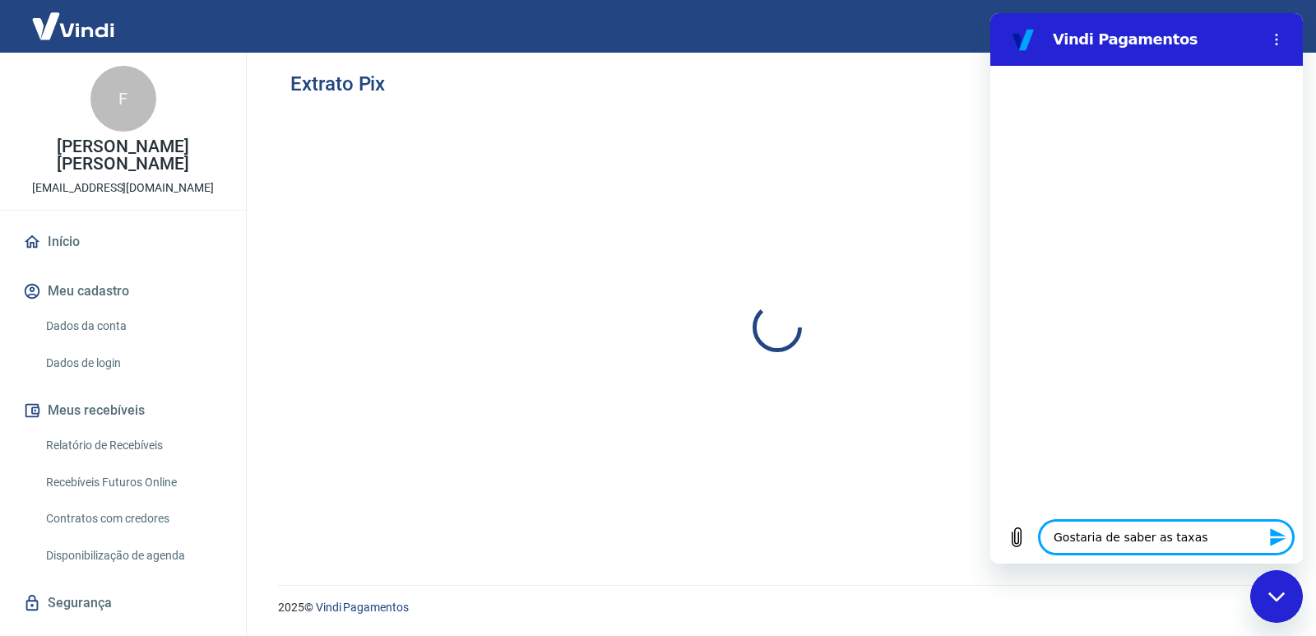
type textarea "x"
type textarea "Gostaria de saber as taxas d"
type textarea "x"
type textarea "Gostaria de saber as taxas de"
type textarea "x"
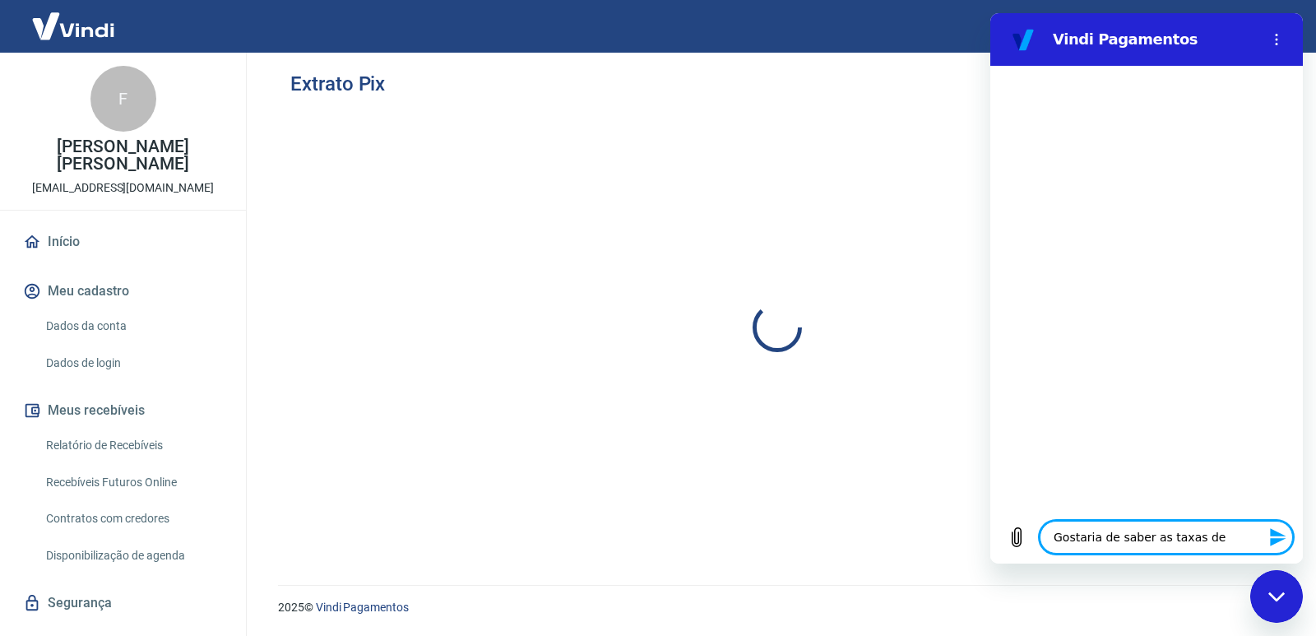
type textarea "Gostaria de saber as taxas de"
type textarea "x"
type textarea "Gostaria de saber as taxas de a"
type textarea "x"
type textarea "Gostaria de saber as taxas de ad"
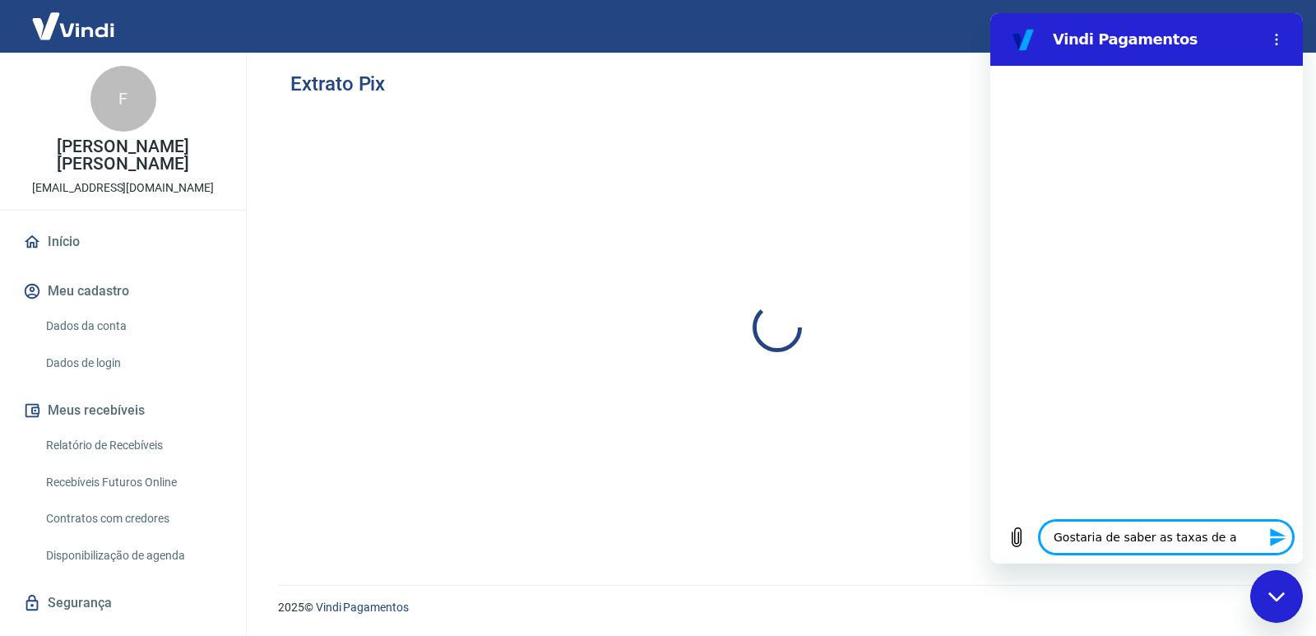
type textarea "x"
type textarea "Gostaria de saber as taxas de a"
type textarea "x"
type textarea "Gostaria de saber as taxas de"
type textarea "x"
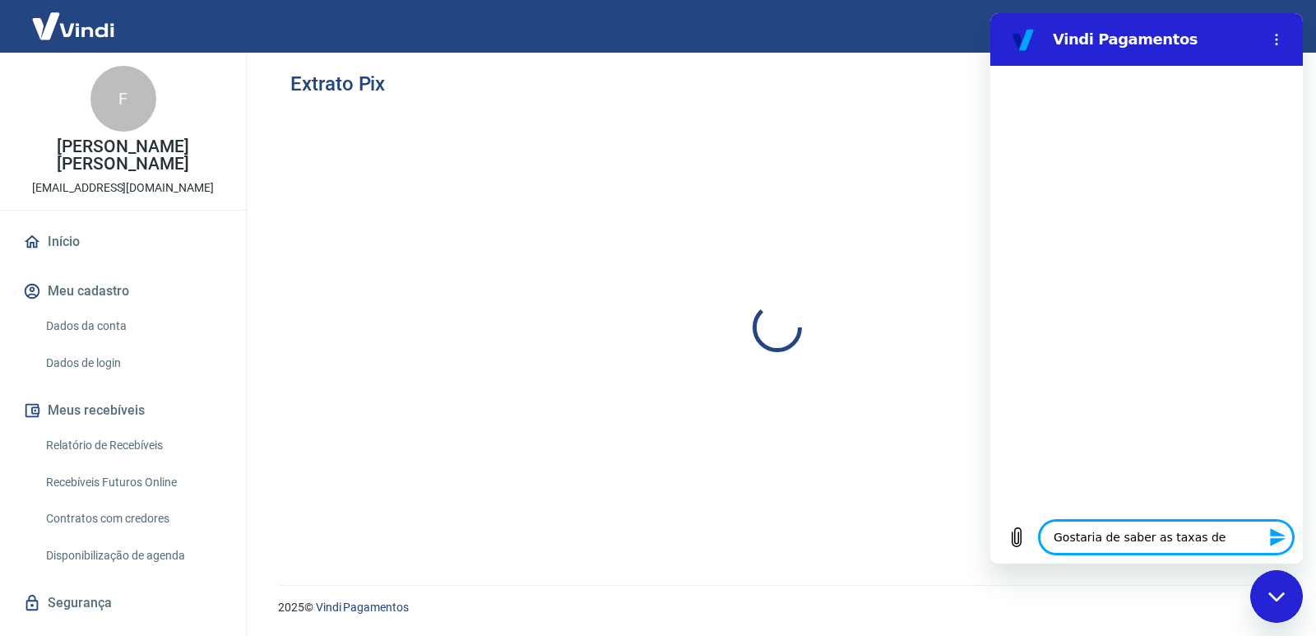
type textarea "Gostaria de saber as taxas de"
type textarea "x"
type textarea "Gostaria de saber as taxas d"
type textarea "x"
type textarea "Gostaria de saber as taxas"
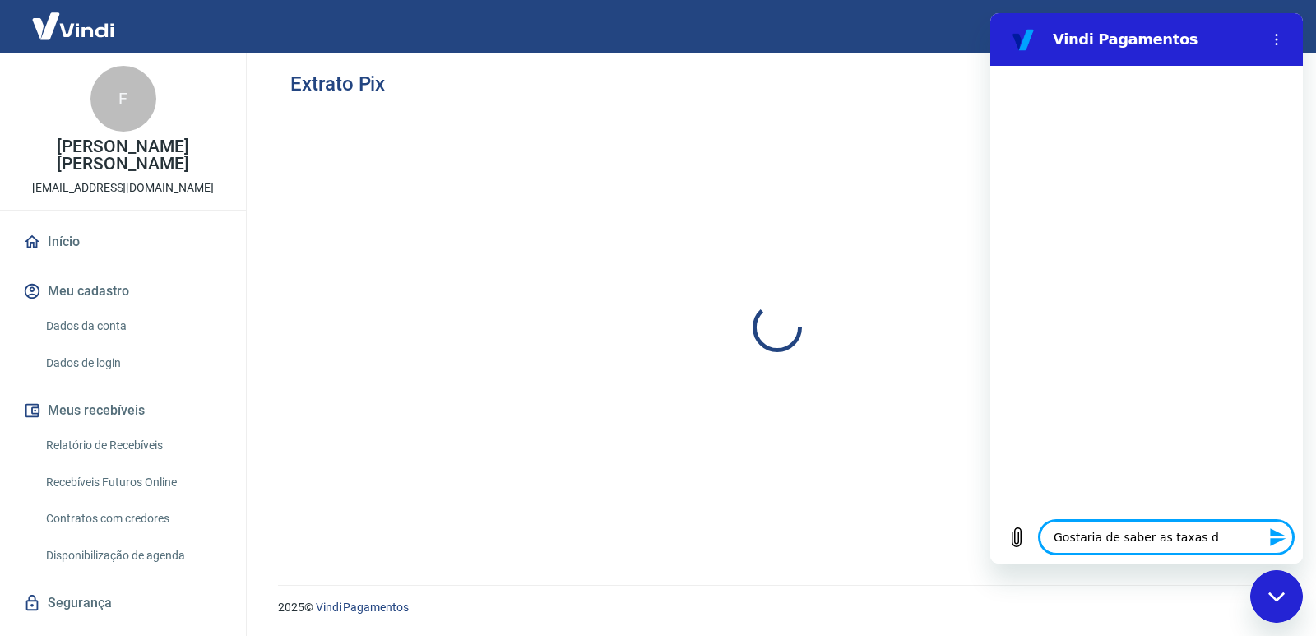
type textarea "x"
type textarea "Gostaria de saber as taxas q"
type textarea "x"
type textarea "Gostaria de saber as taxas qu"
type textarea "x"
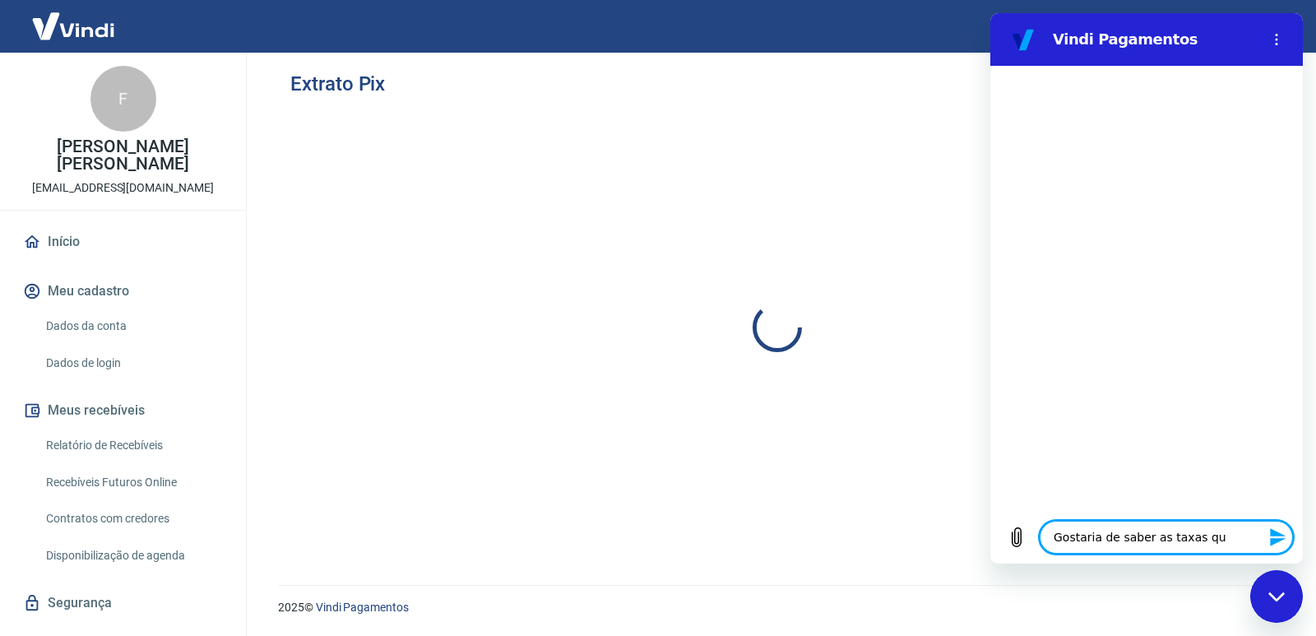
type textarea "Gostaria de saber as taxas que"
type textarea "x"
type textarea "Gostaria de saber as taxas que"
type textarea "x"
type textarea "Gostaria de saber as taxas que p"
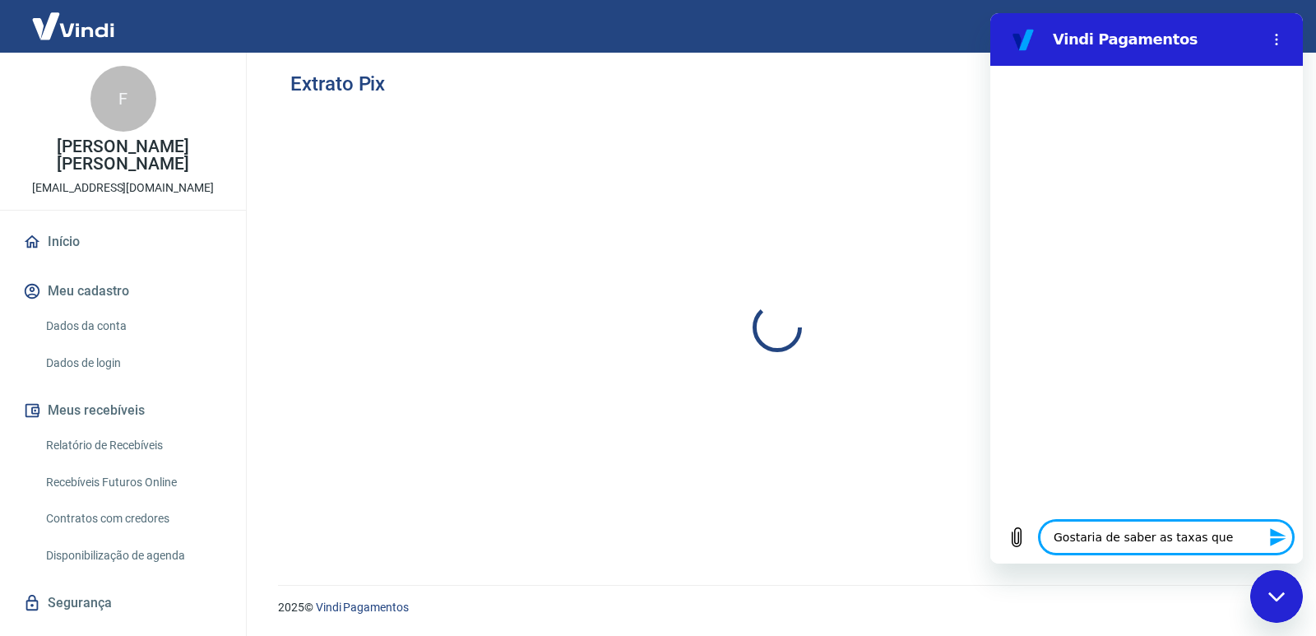
type textarea "x"
type textarea "Gostaria de saber as taxas que pa"
type textarea "x"
type textarea "Gostaria de saber as taxas que pag"
type textarea "x"
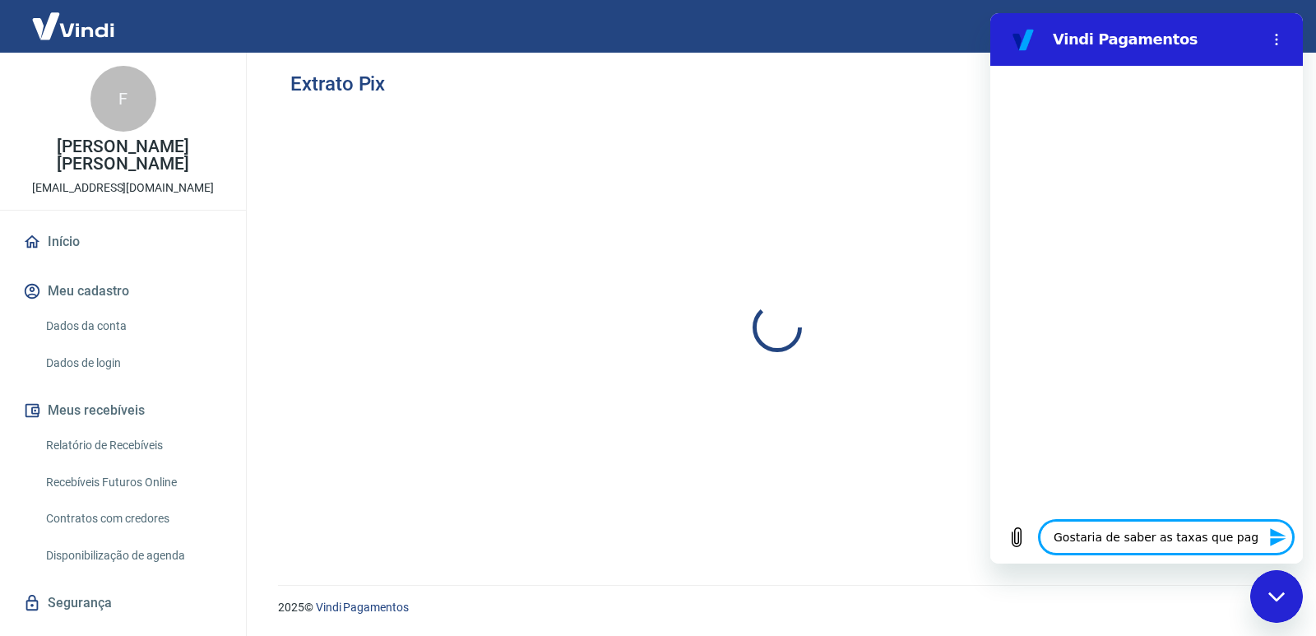
type textarea "Gostaria de saber as taxas que paga"
type textarea "x"
type textarea "Gostaria de saber as taxas que pagam"
type textarea "x"
type textarea "Gostaria de saber as taxas que pagamo"
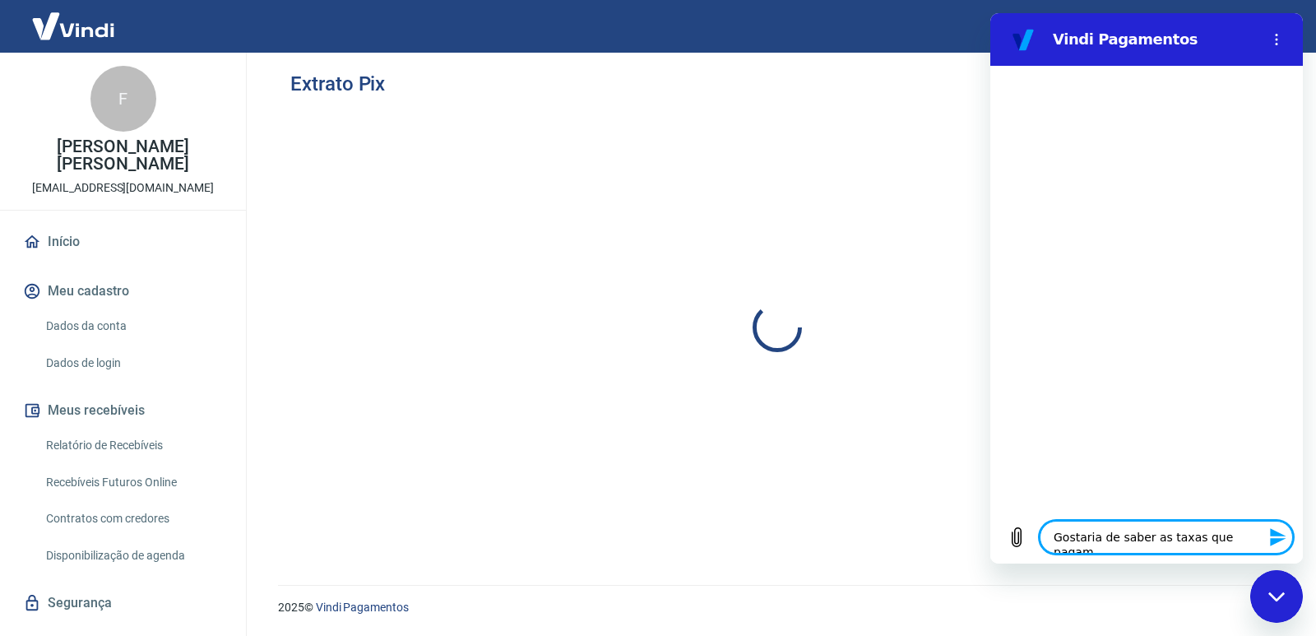
type textarea "x"
type textarea "Gostaria de saber as taxas que pagamos"
type textarea "x"
type textarea "Gostaria de saber as taxas que pagamos"
type textarea "x"
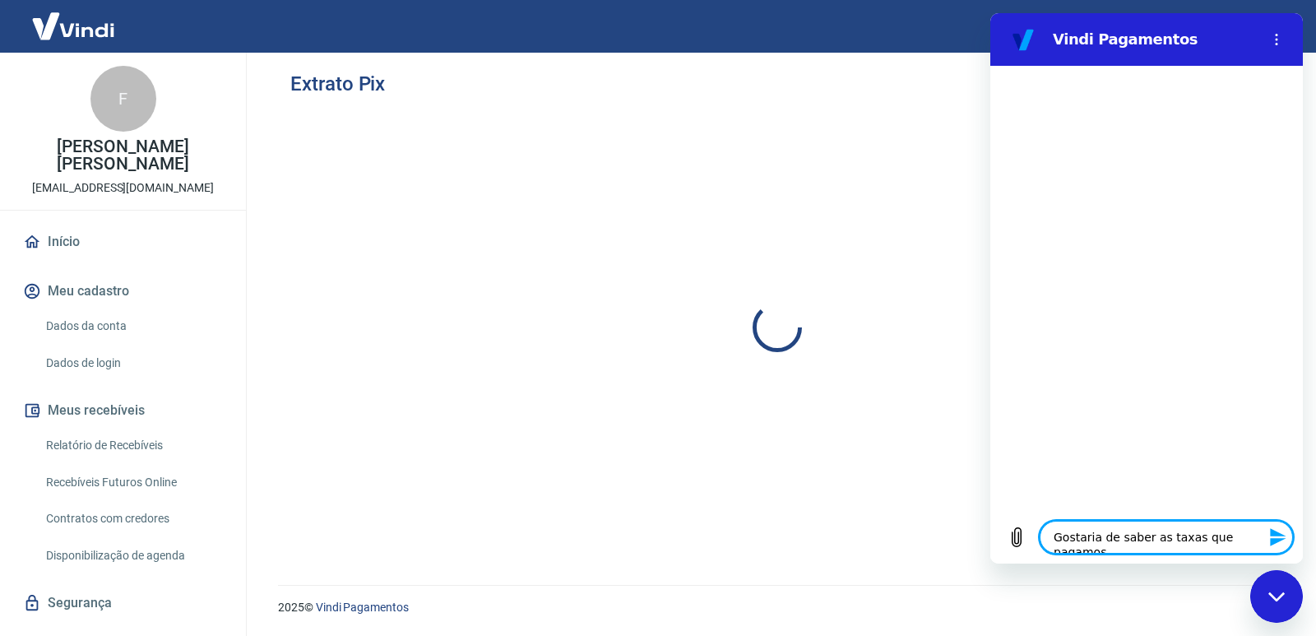
type textarea "Gostaria de saber as taxas que pagamos p"
type textarea "x"
type textarea "Gostaria de saber as taxas que pagamos pa"
type textarea "x"
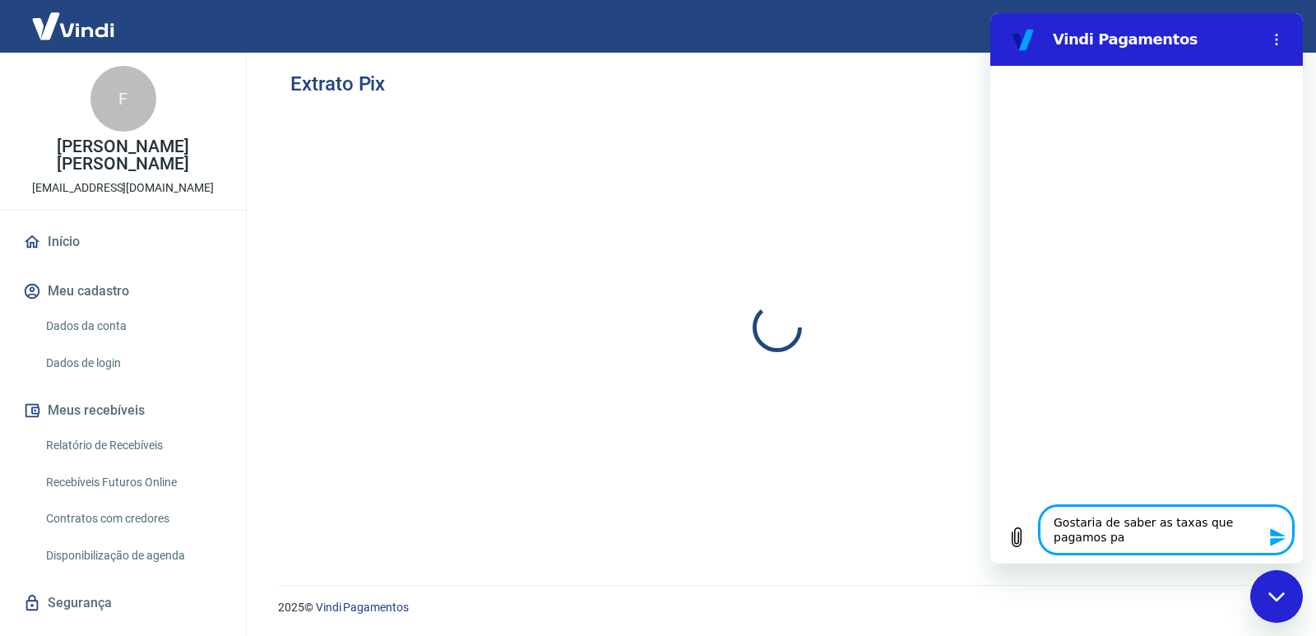
type textarea "Gostaria de saber as taxas que pagamos par"
type textarea "x"
type textarea "Gostaria de saber as taxas que pagamos para"
type textarea "x"
type textarea "Gostaria de saber as taxas que pagamos para"
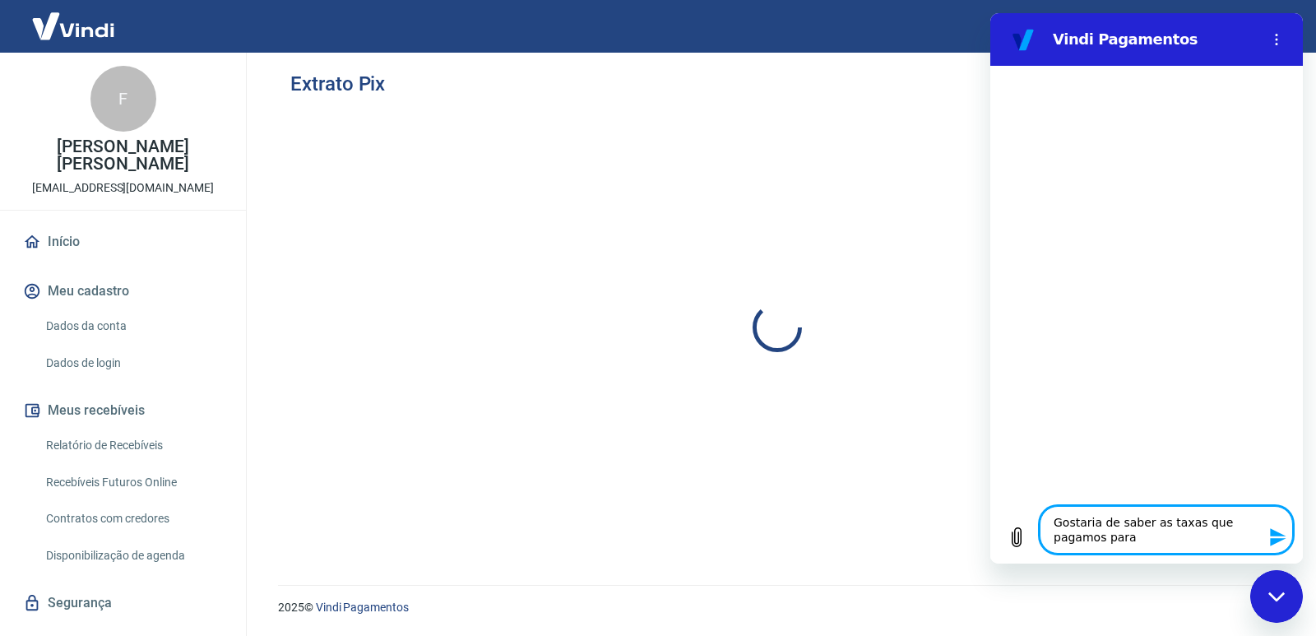
type textarea "x"
type textarea "Gostaria de saber as taxas que pagamos para v"
type textarea "x"
type textarea "Gostaria de saber as taxas que pagamos para vo"
type textarea "x"
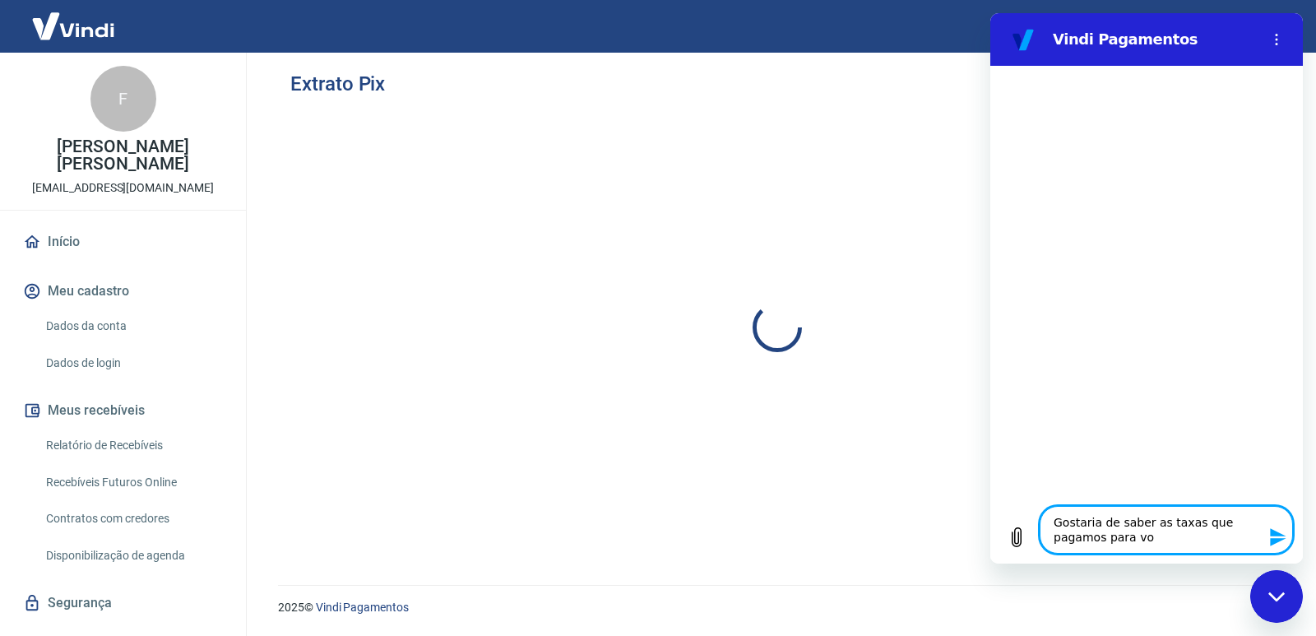
type textarea "Gostaria de saber as taxas que pagamos para voc"
type textarea "x"
type textarea "Gostaria de saber as taxas que pagamos para você"
type textarea "x"
type textarea "Gostaria de saber as taxas que pagamos para vocês"
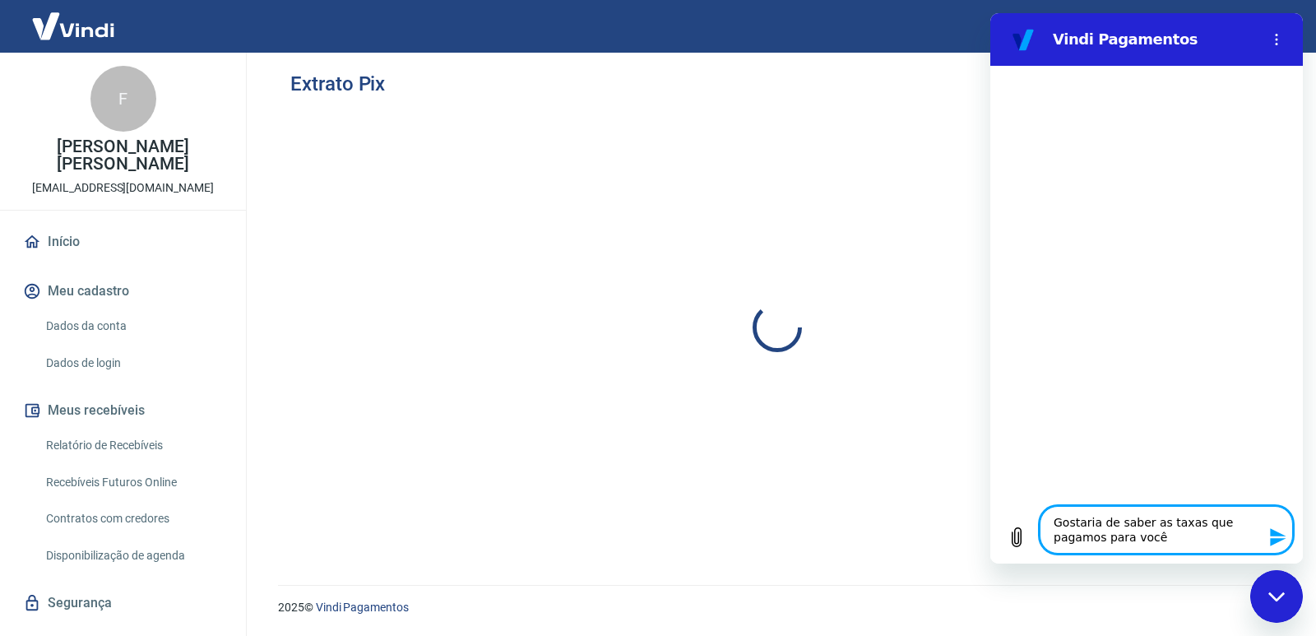
type textarea "x"
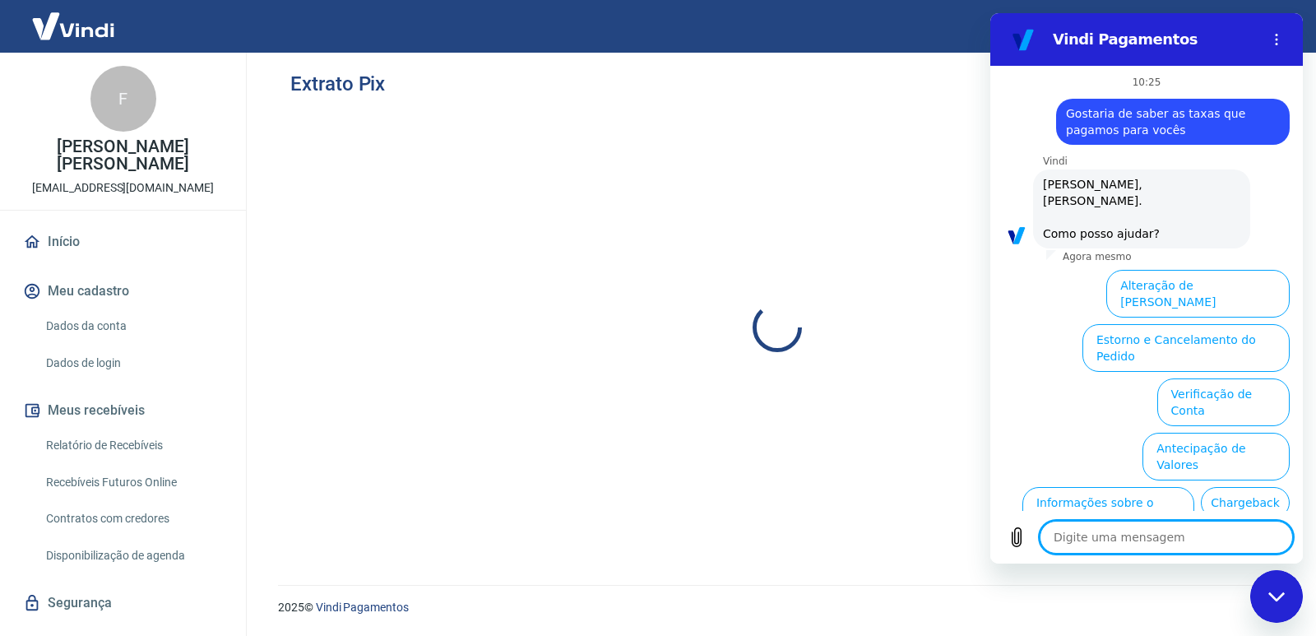
scroll to position [97, 0]
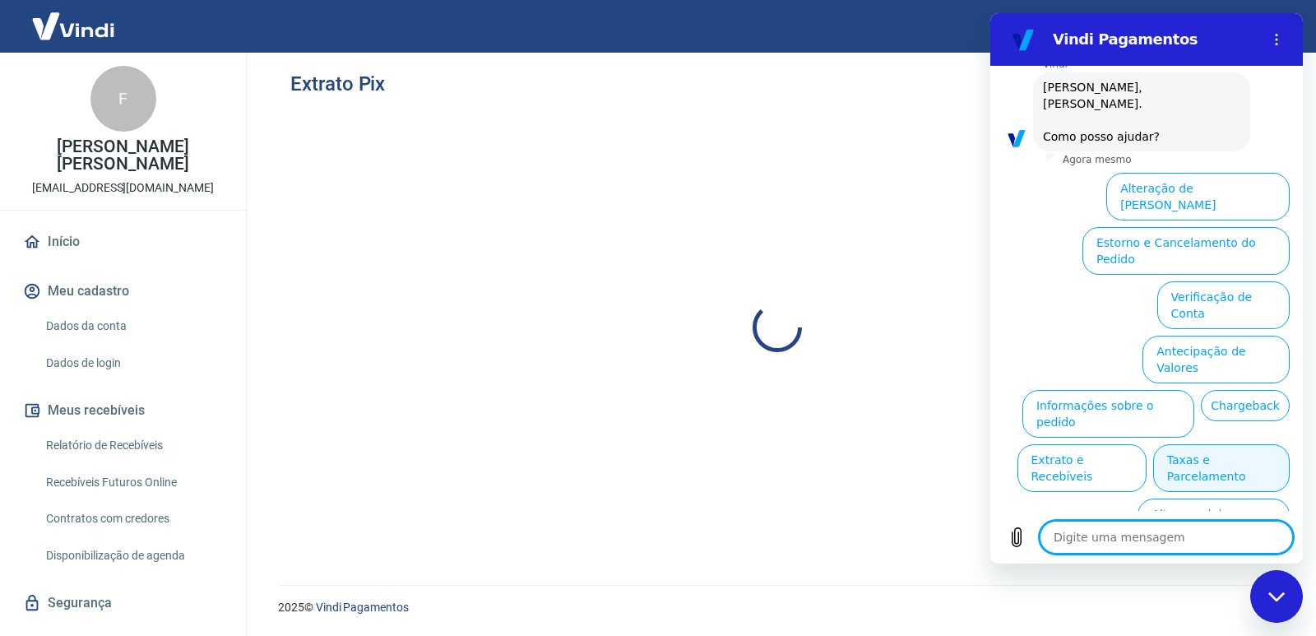
click at [1222, 444] on button "Taxas e Parcelamento" at bounding box center [1222, 468] width 137 height 48
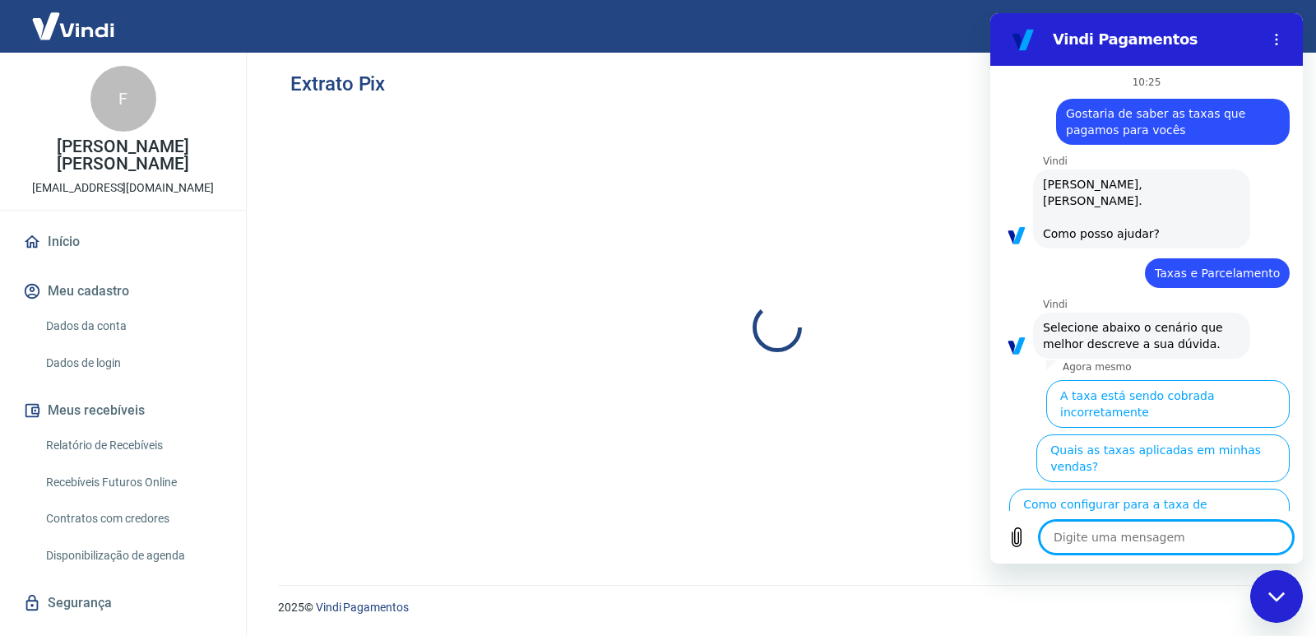
scroll to position [89, 0]
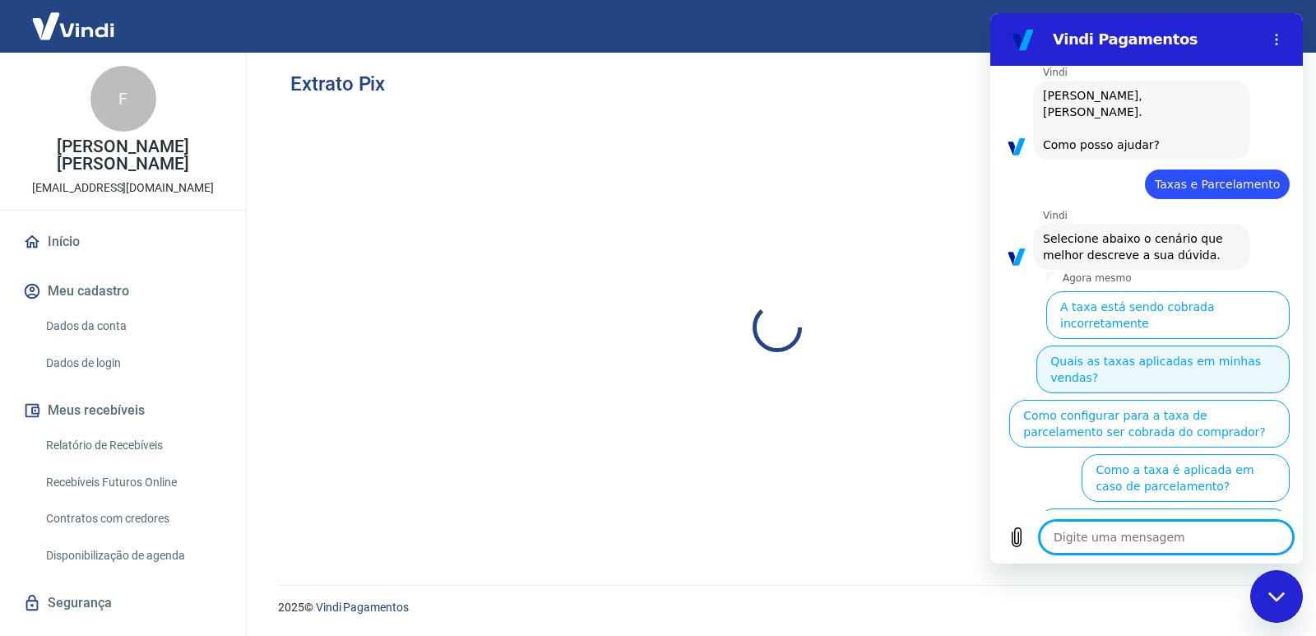
click at [1139, 350] on button "Quais as taxas aplicadas em minhas vendas?" at bounding box center [1163, 370] width 253 height 48
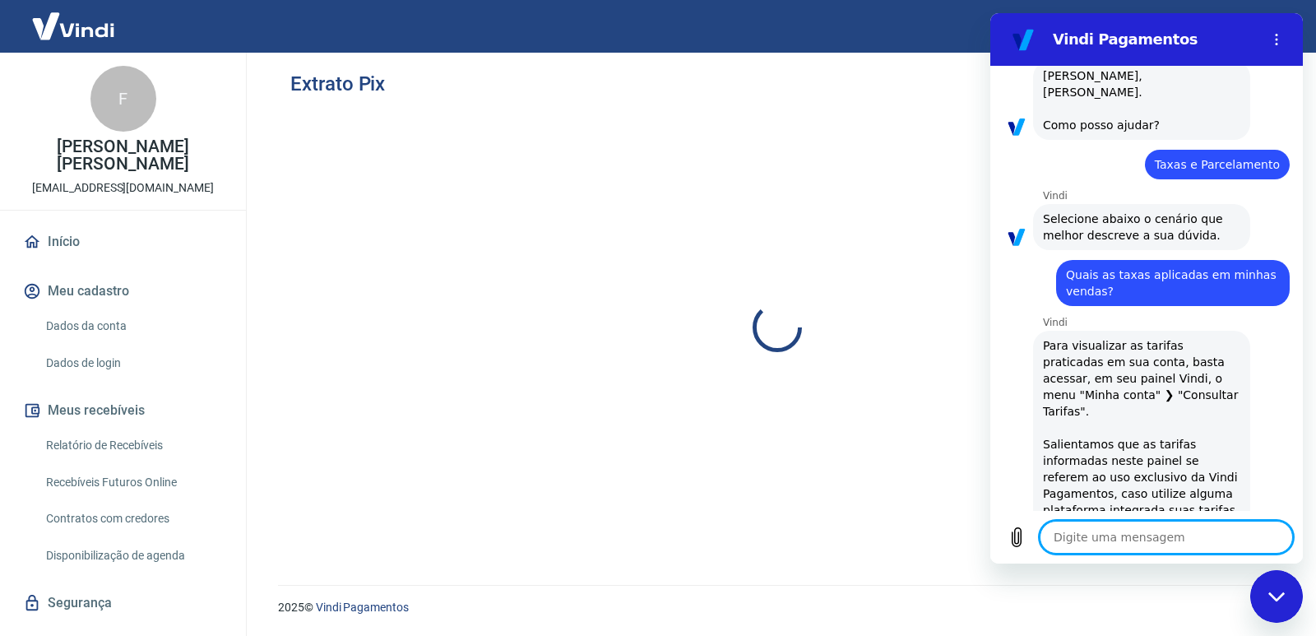
scroll to position [148, 0]
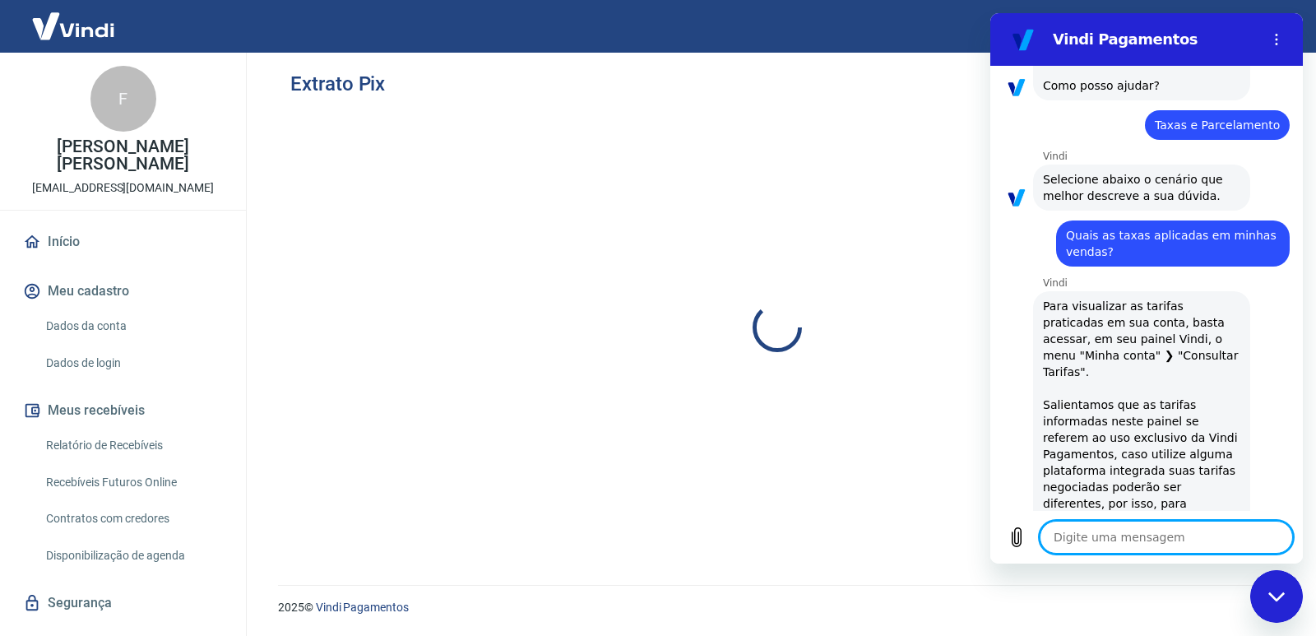
type textarea "x"
